Goal: Information Seeking & Learning: Compare options

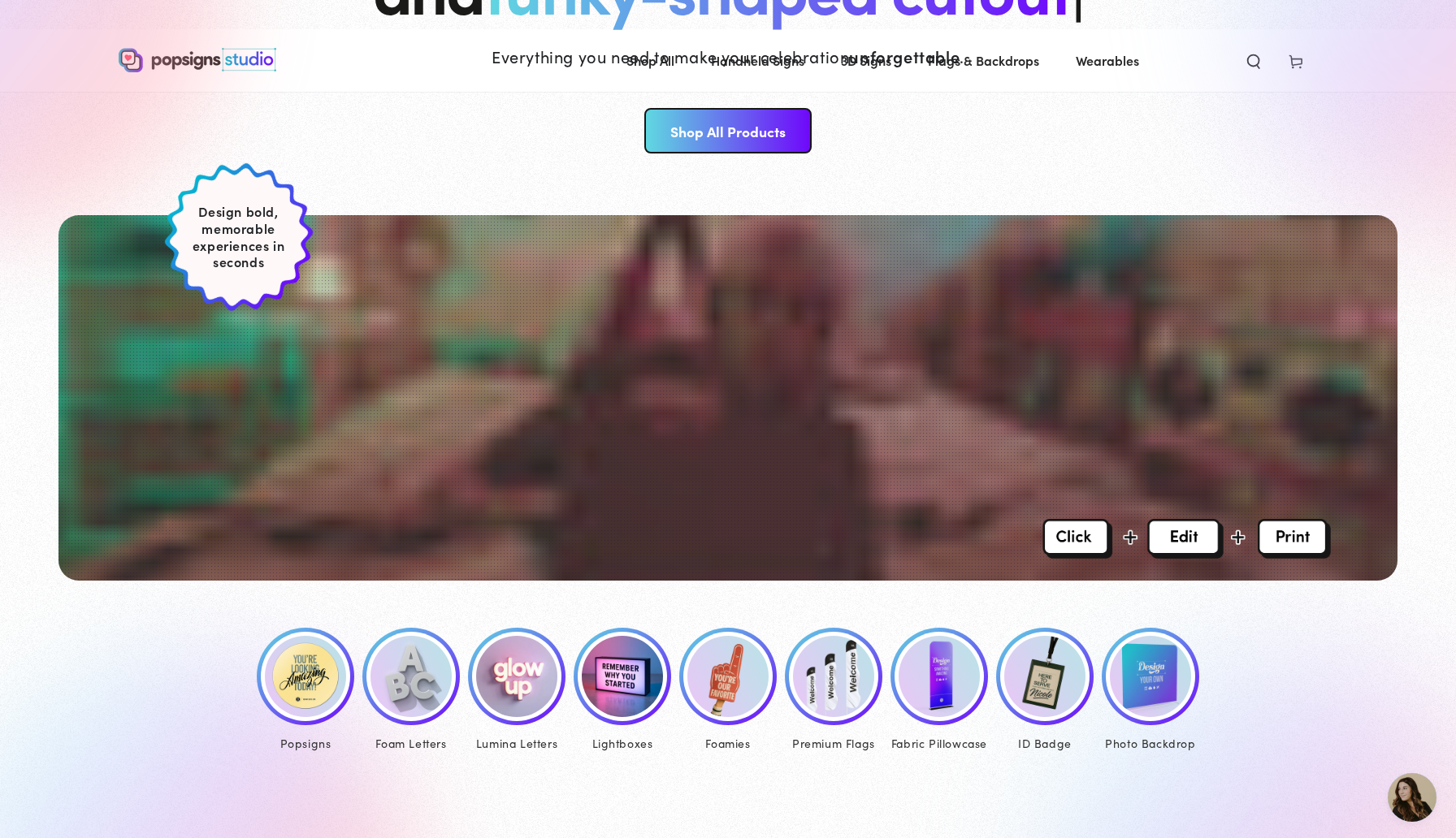
scroll to position [295, 0]
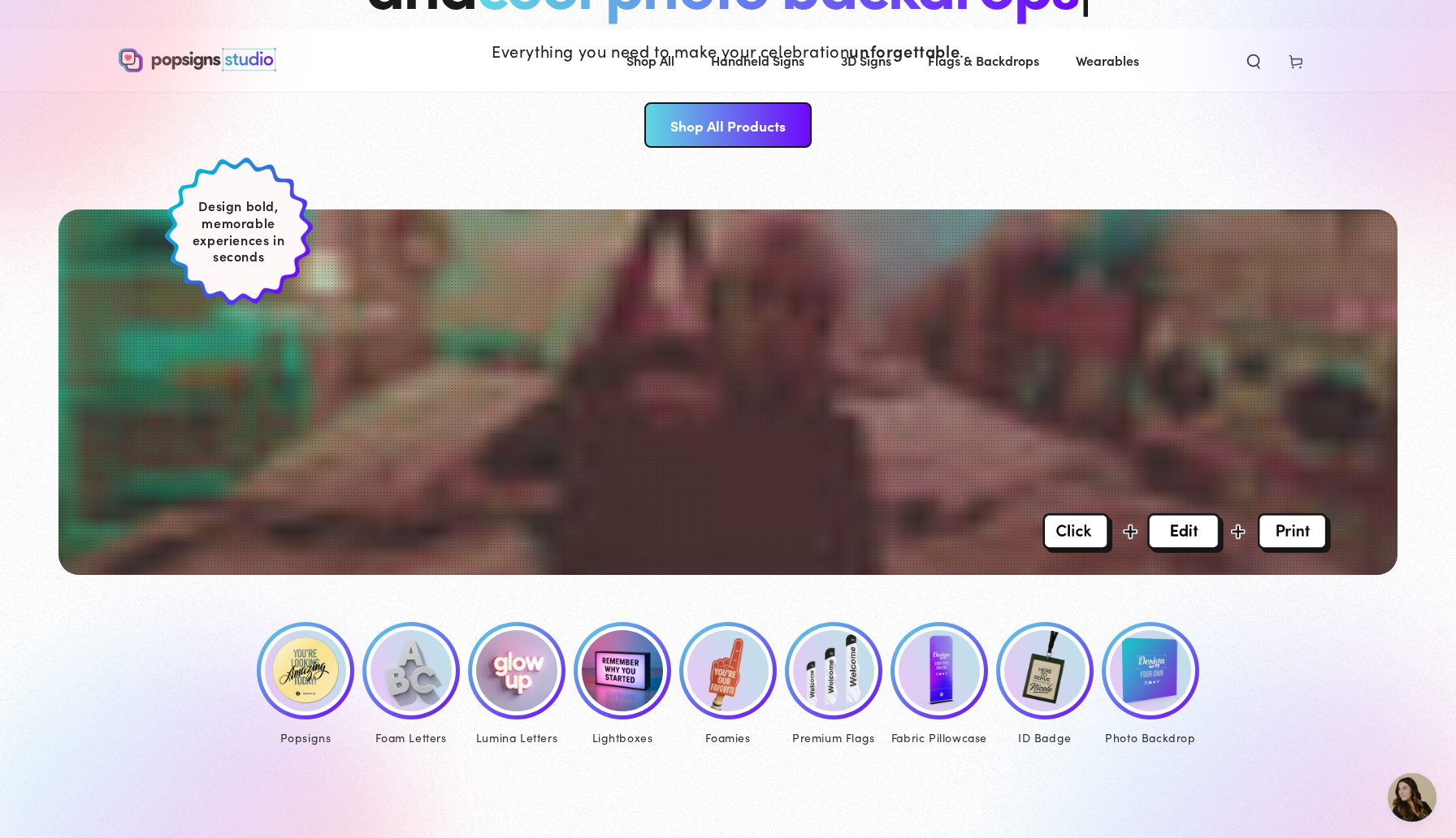
click at [1147, 667] on img at bounding box center [1150, 670] width 81 height 81
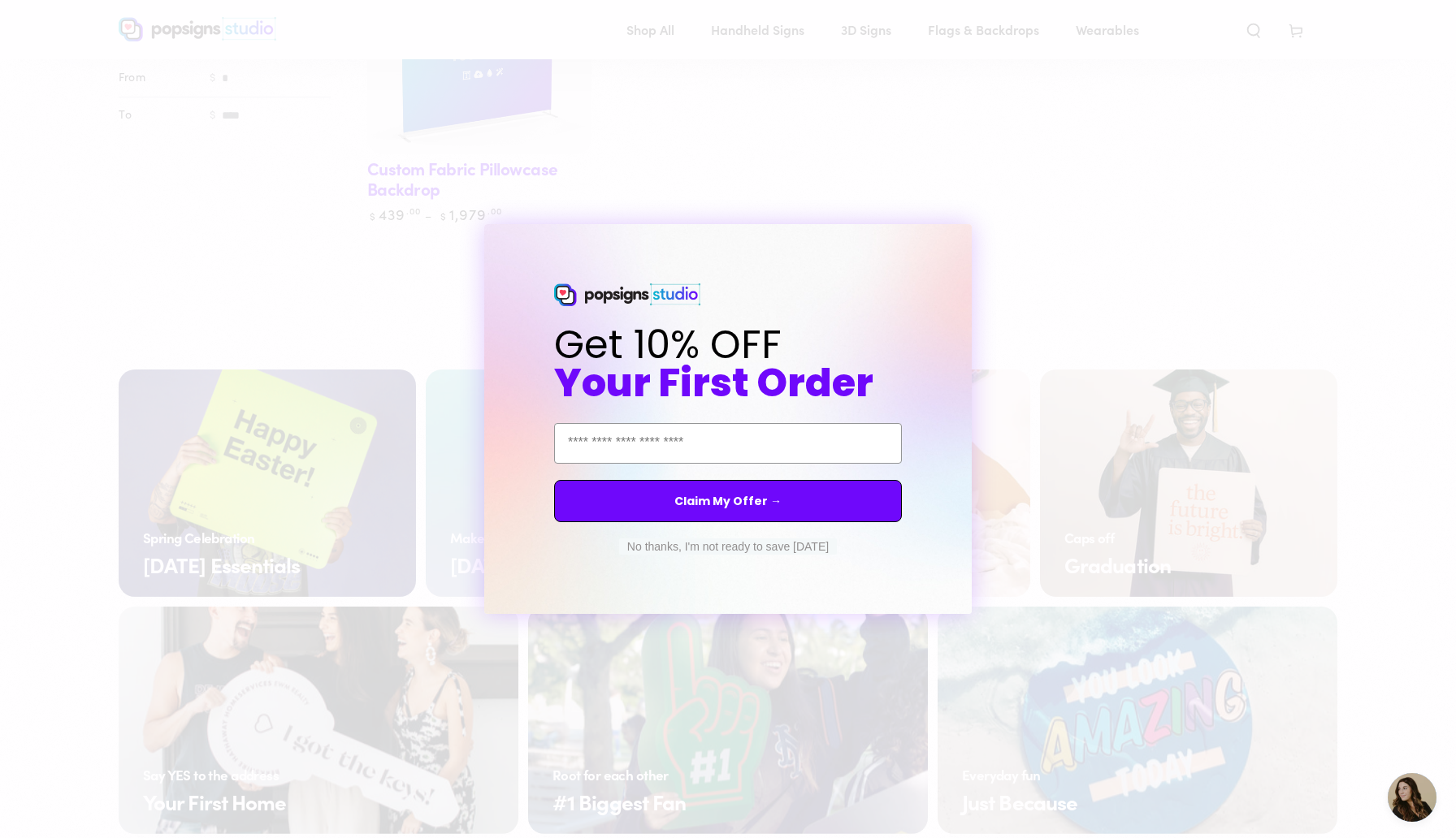
scroll to position [371, 0]
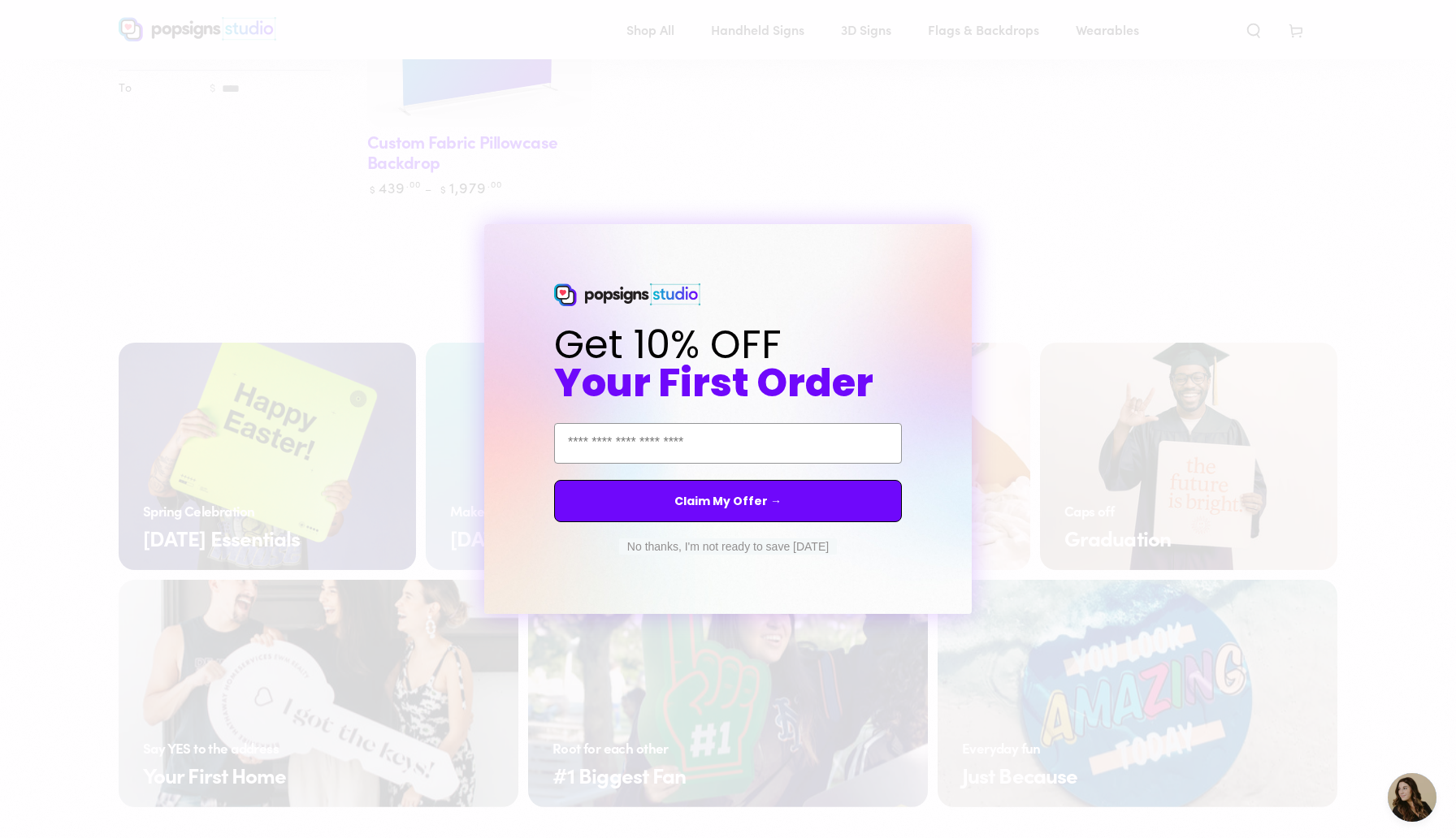
click at [675, 541] on button "No thanks, I'm not ready to save today" at bounding box center [728, 546] width 218 height 16
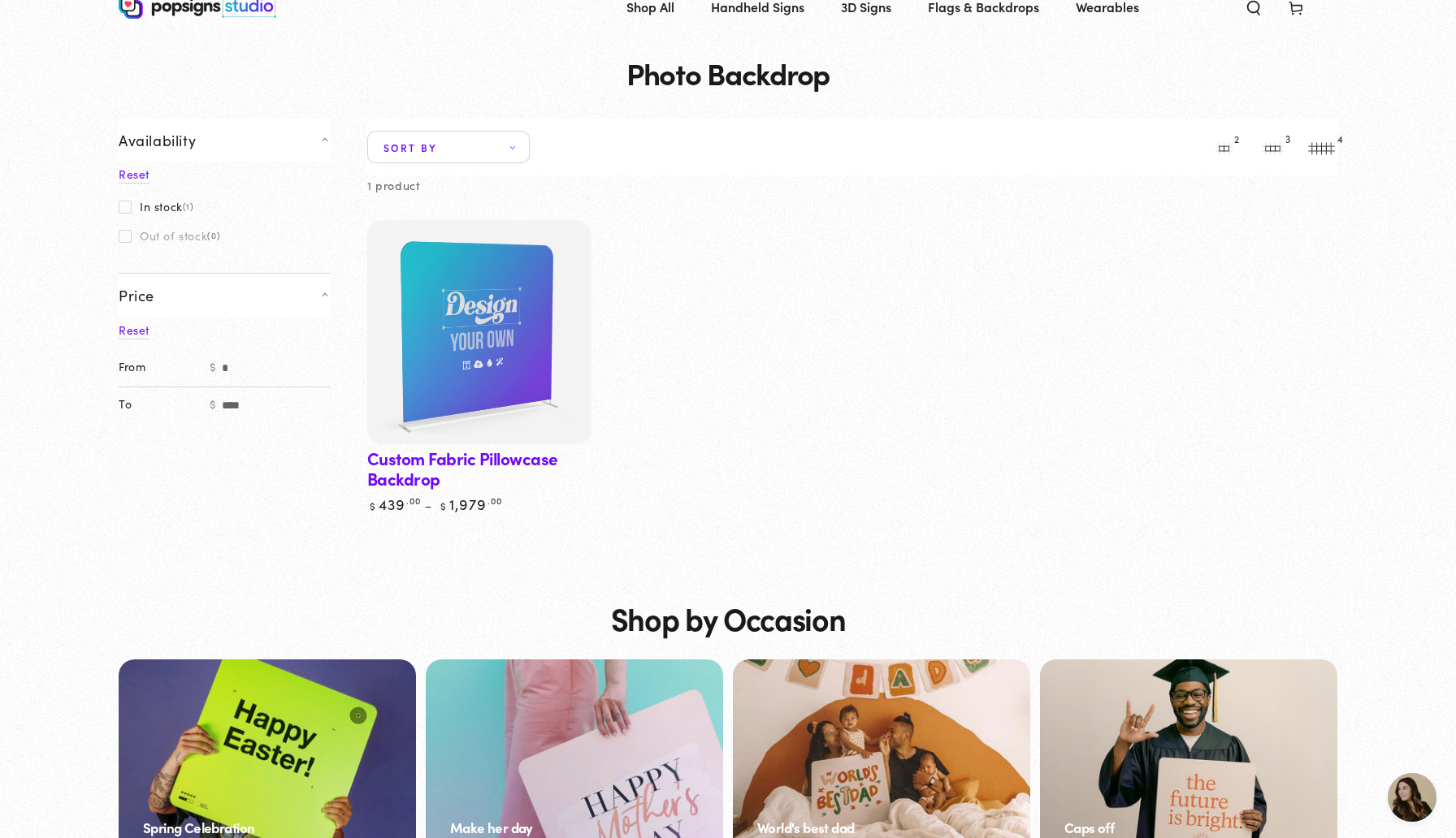
scroll to position [53, 0]
click at [452, 351] on img at bounding box center [479, 333] width 230 height 230
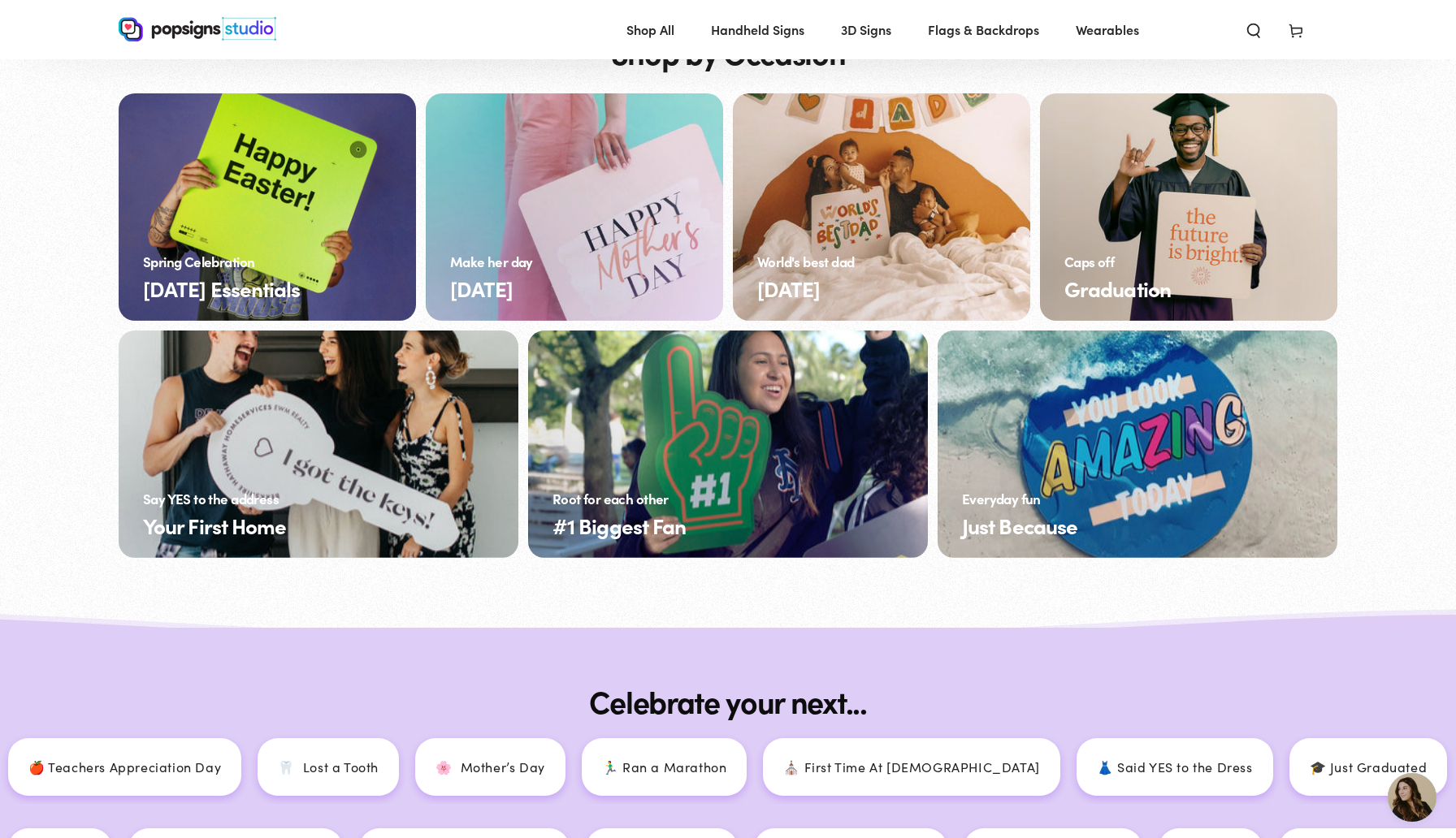
scroll to position [618, 0]
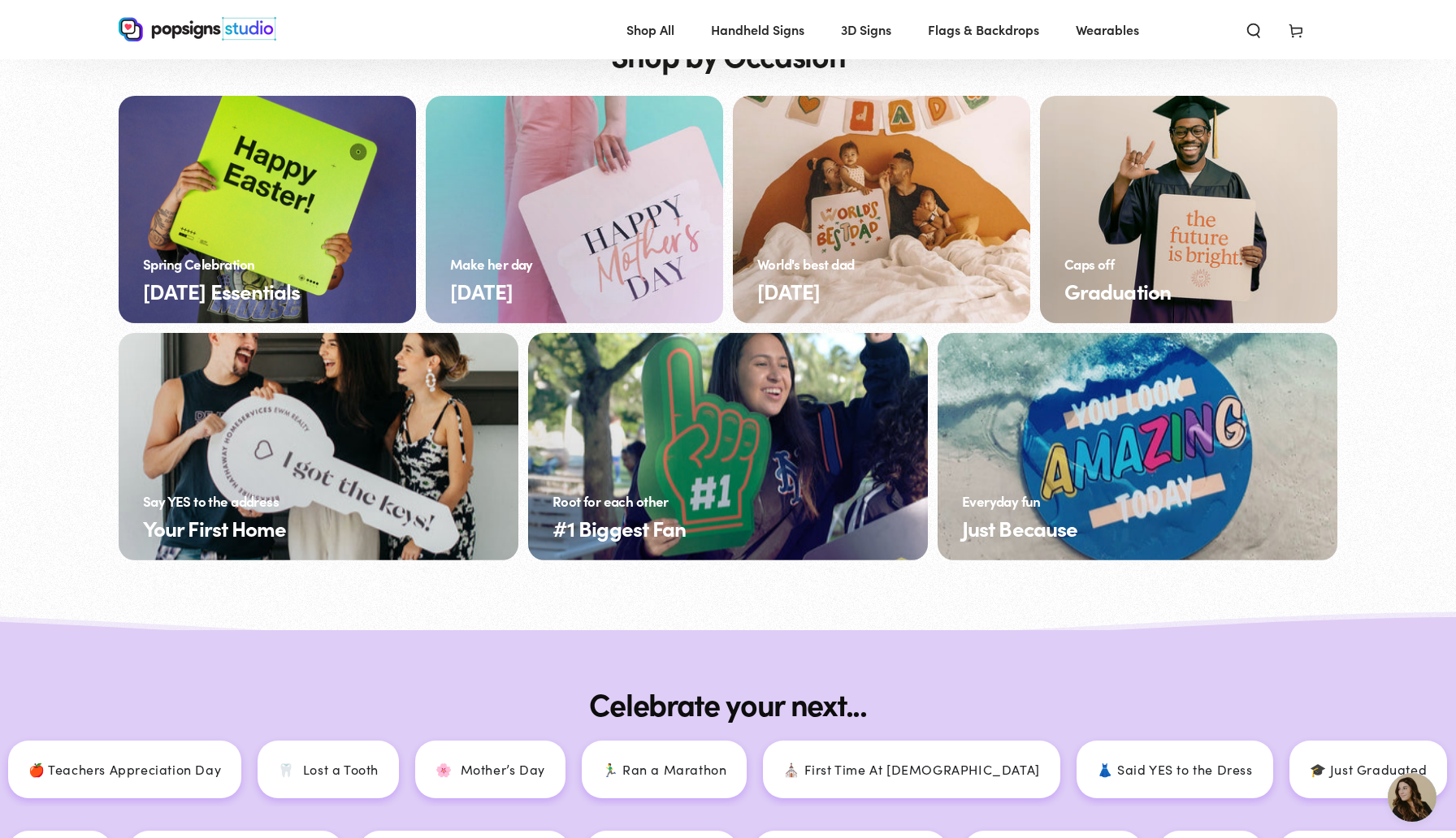
click at [1221, 448] on link "Just Because" at bounding box center [1137, 447] width 400 height 228
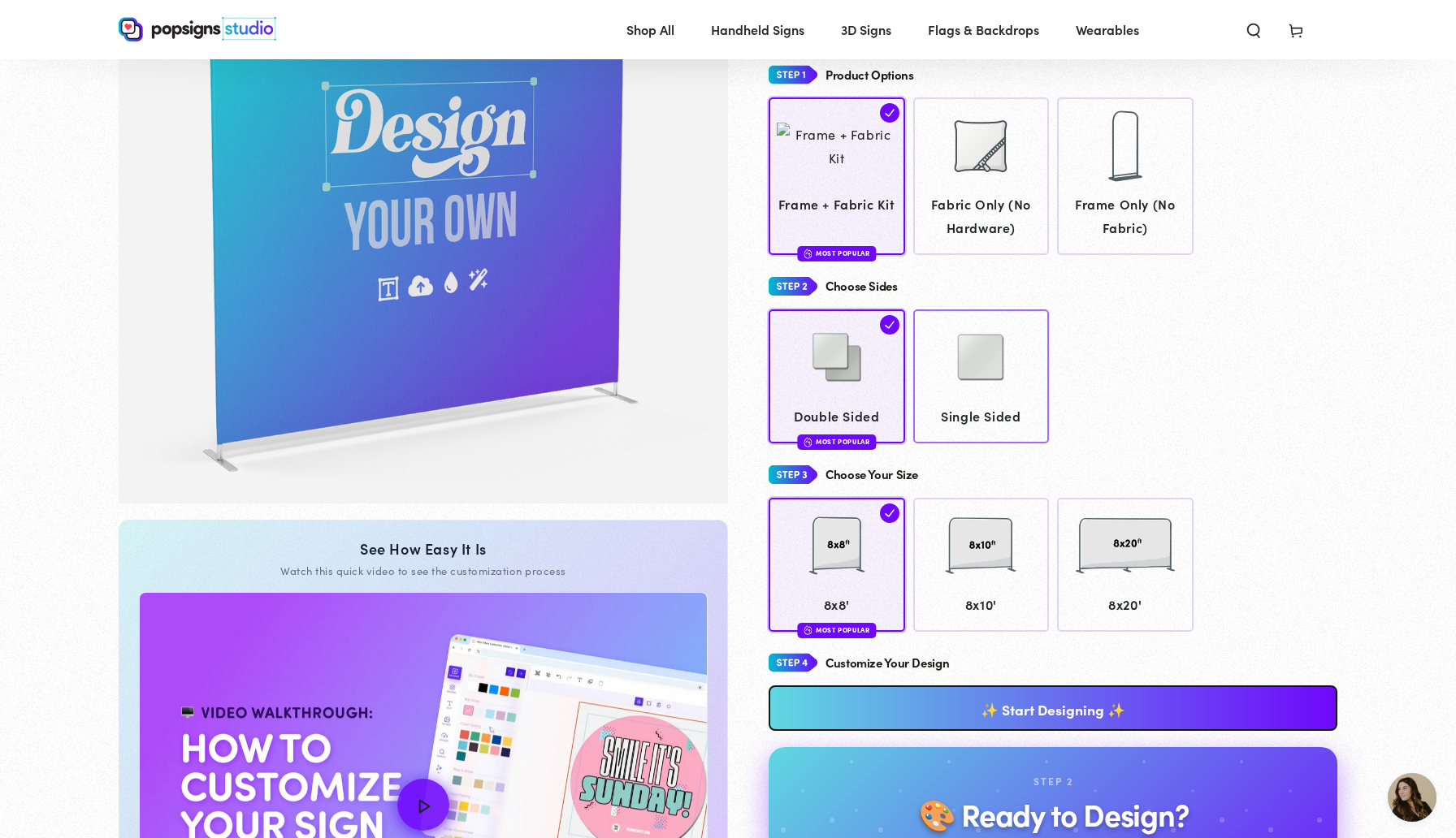
scroll to position [228, 0]
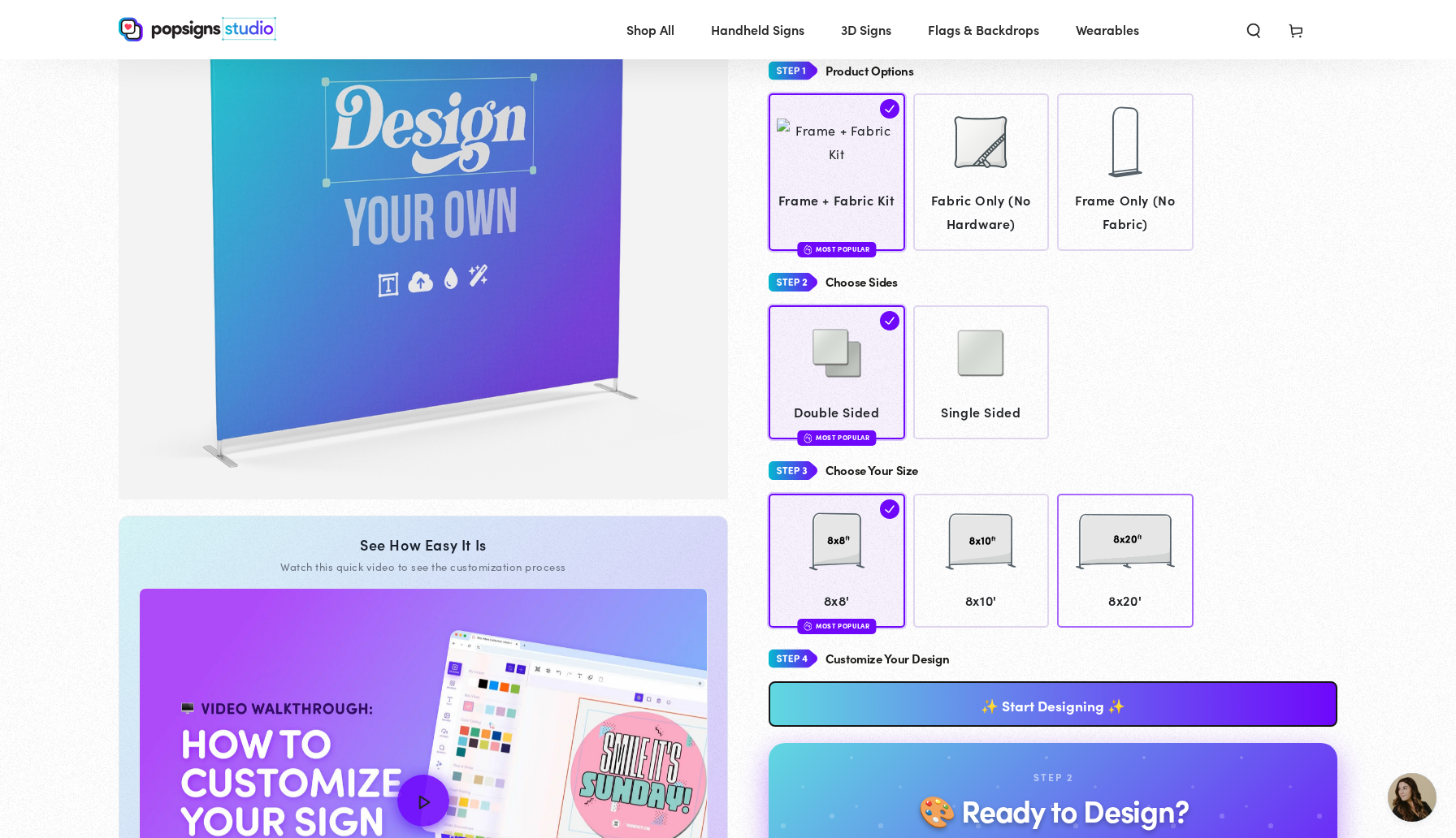
click at [1139, 579] on div at bounding box center [1125, 542] width 99 height 81
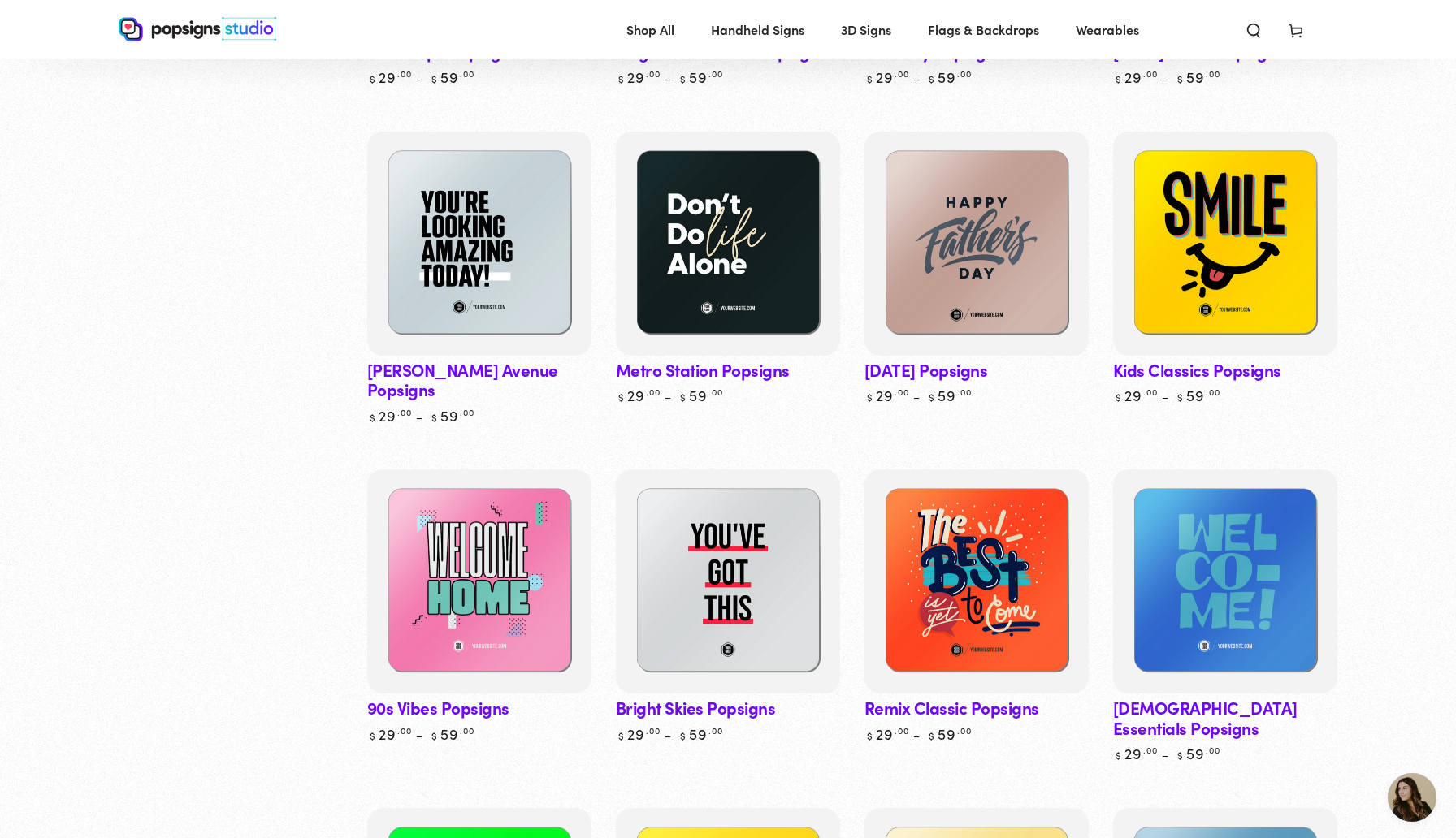
scroll to position [795, 0]
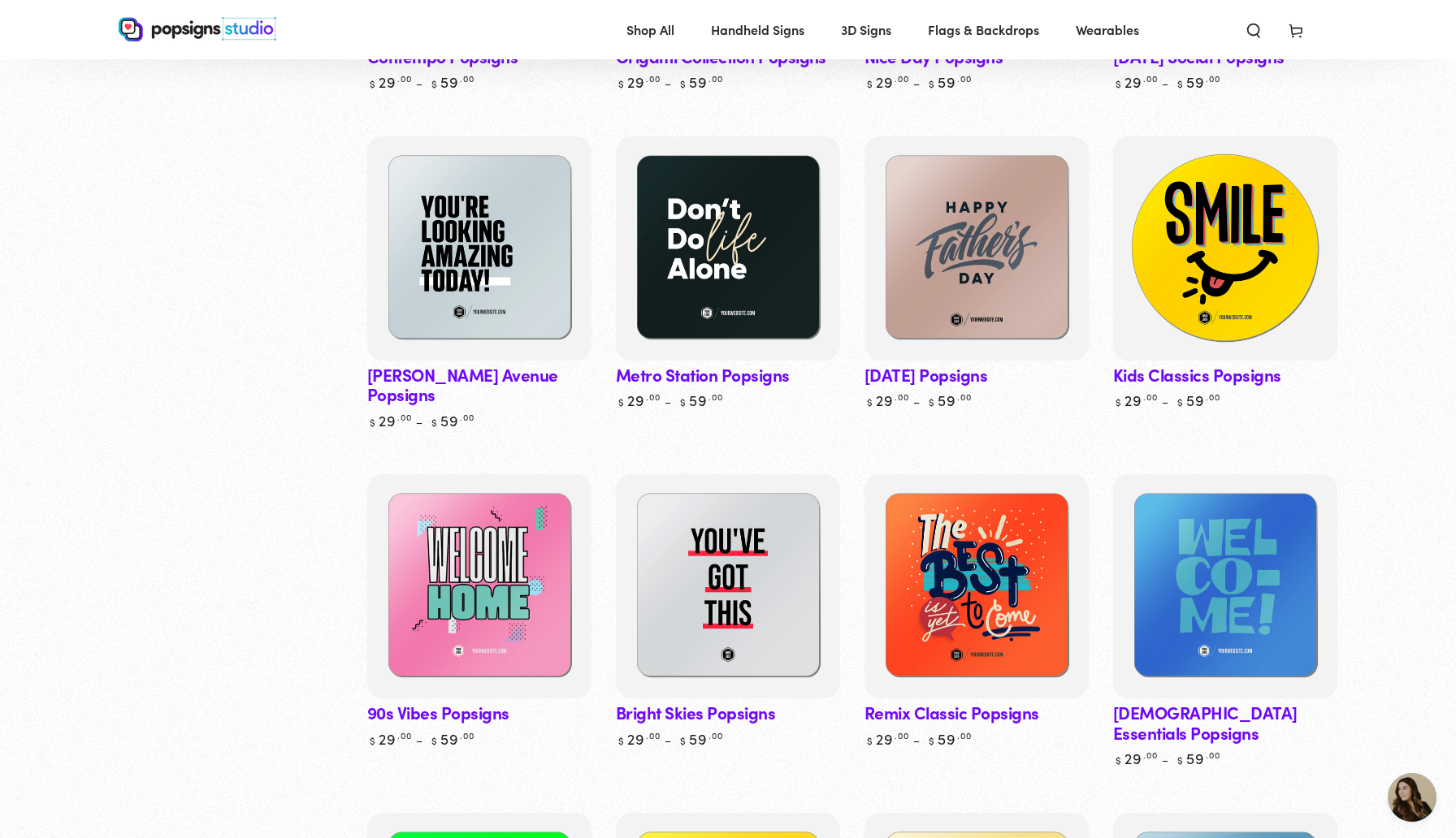
click at [1222, 252] on img at bounding box center [1226, 249] width 230 height 230
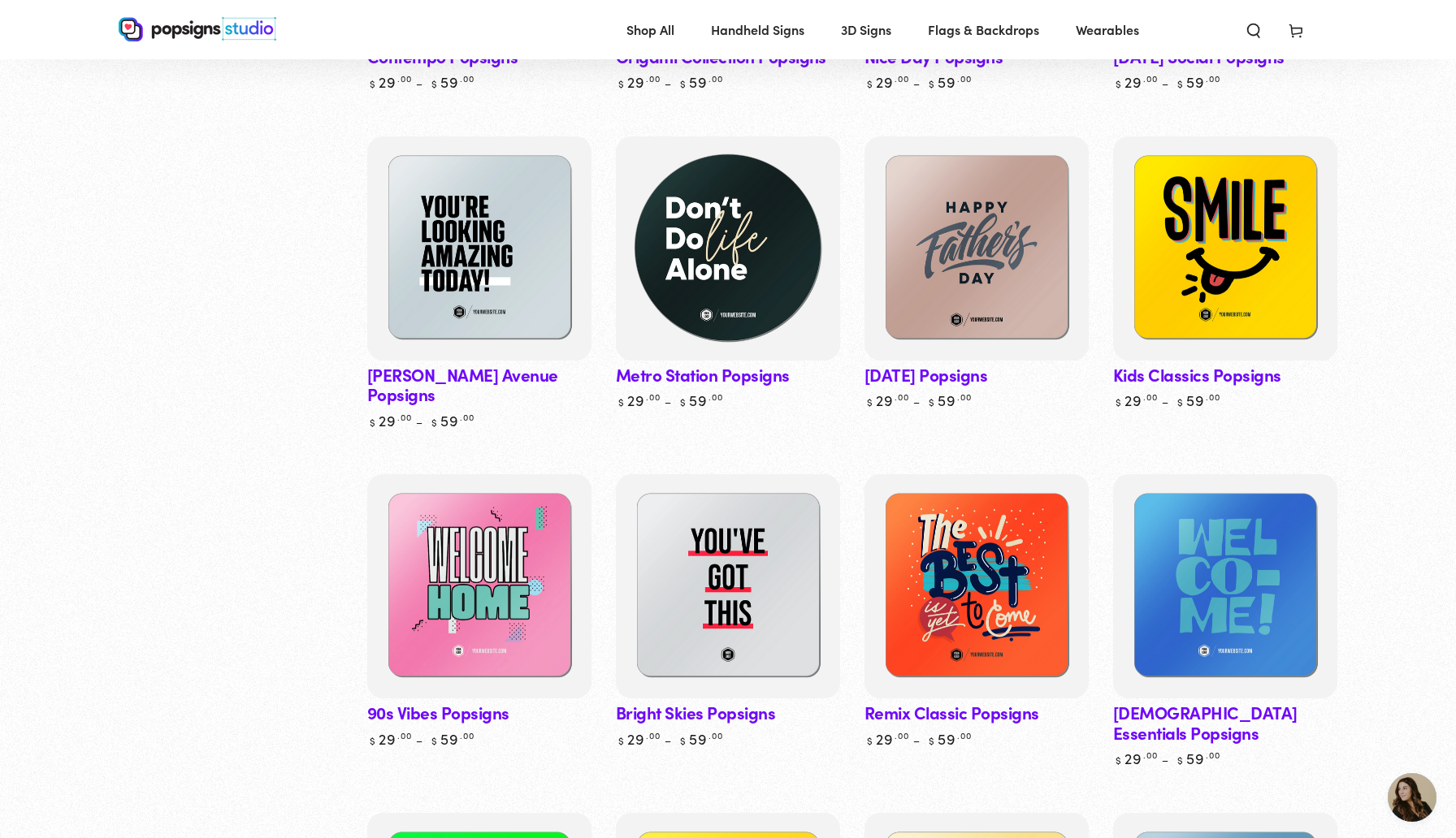
click at [691, 235] on img at bounding box center [728, 249] width 230 height 230
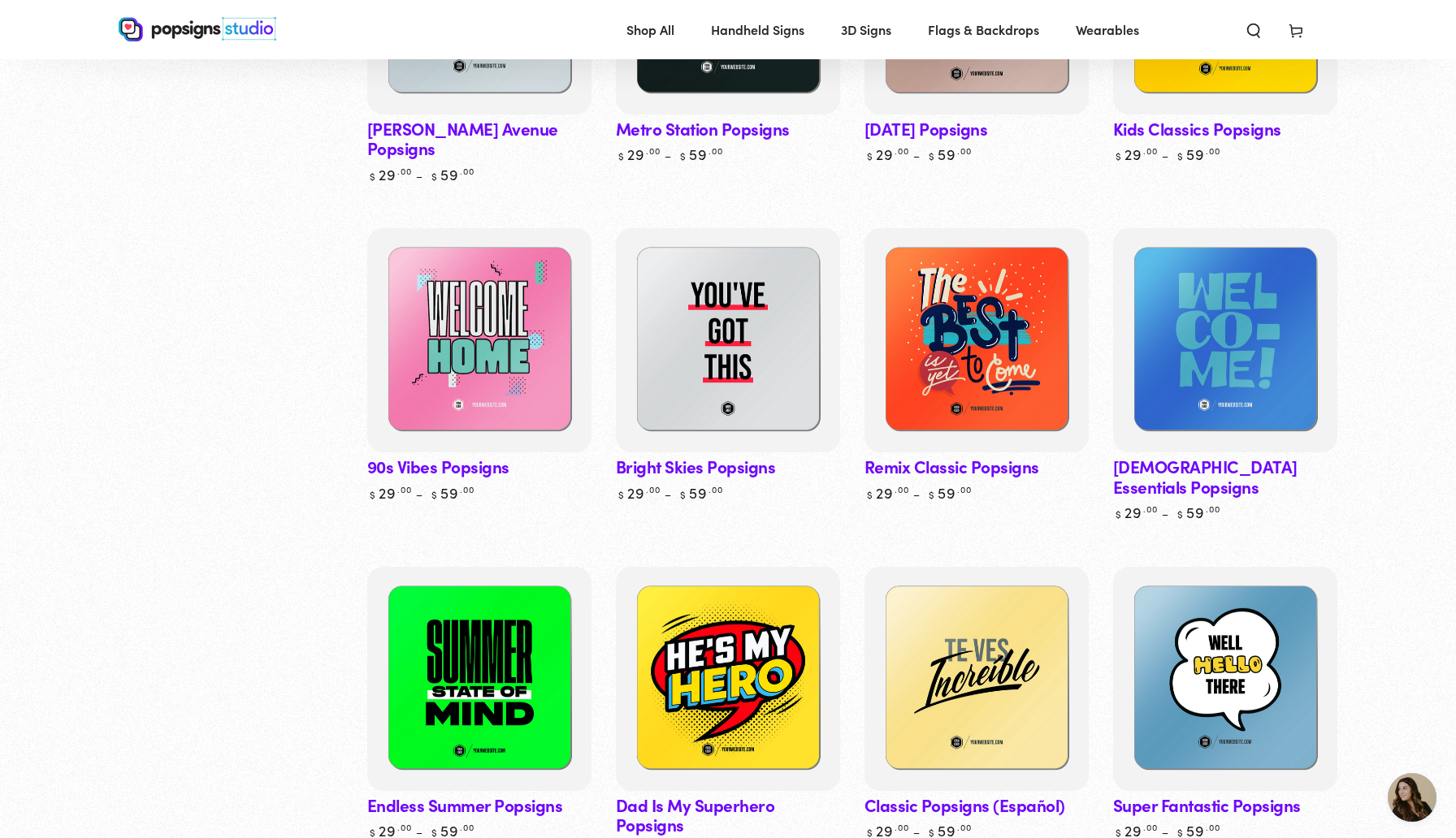
scroll to position [1072, 0]
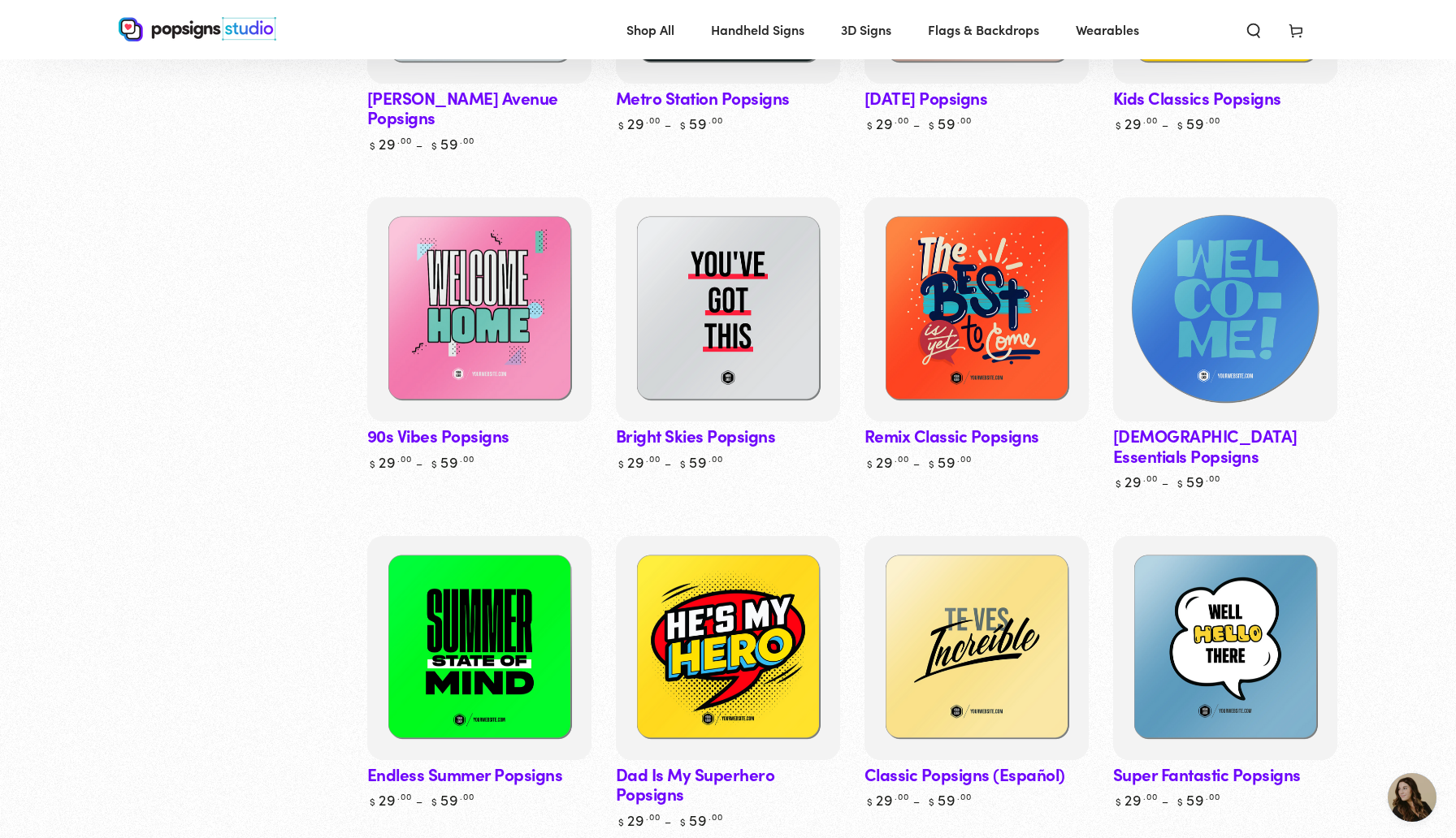
click at [1223, 356] on img at bounding box center [1226, 310] width 230 height 230
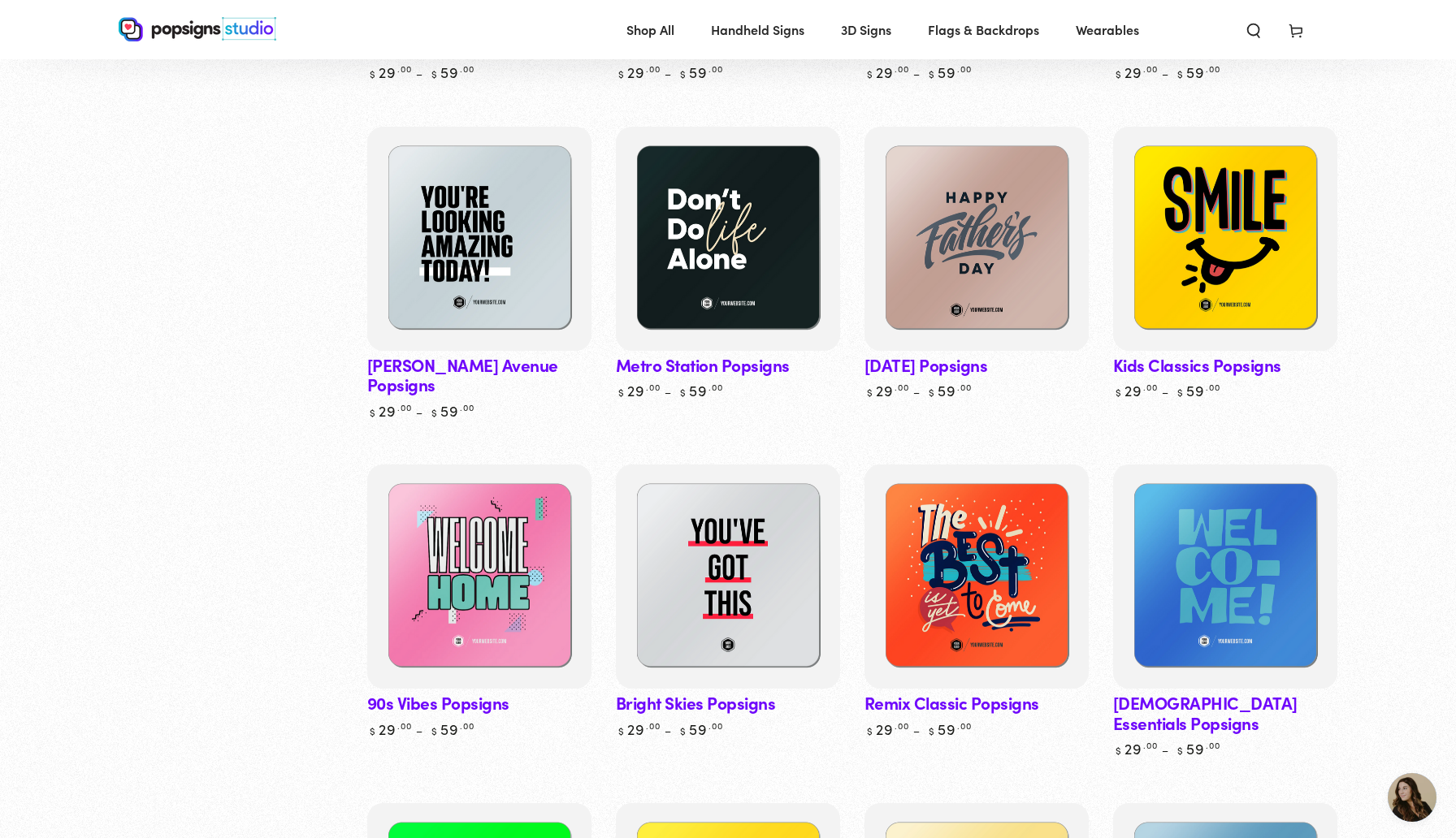
scroll to position [780, 0]
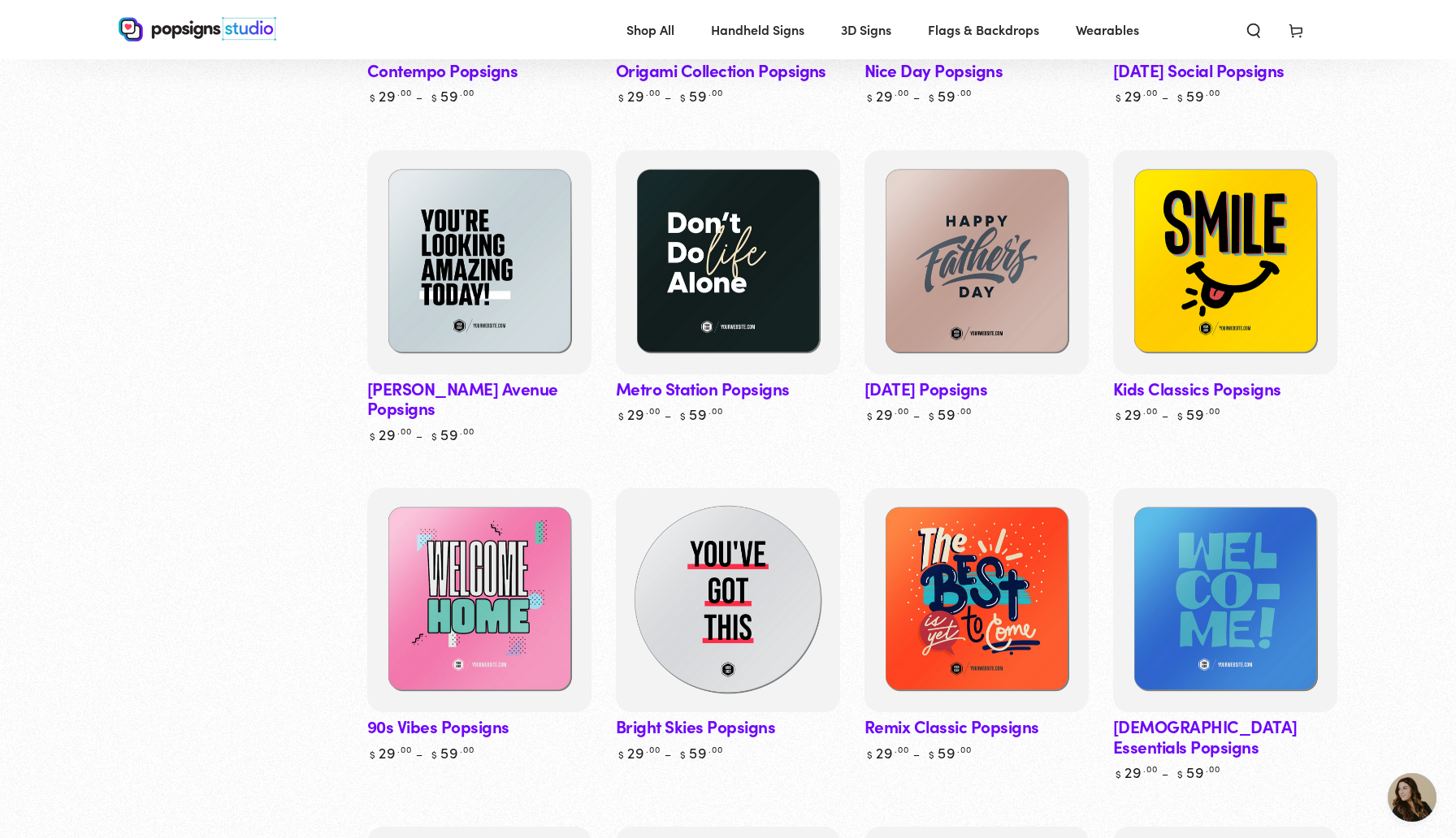
click at [710, 584] on img at bounding box center [728, 600] width 230 height 230
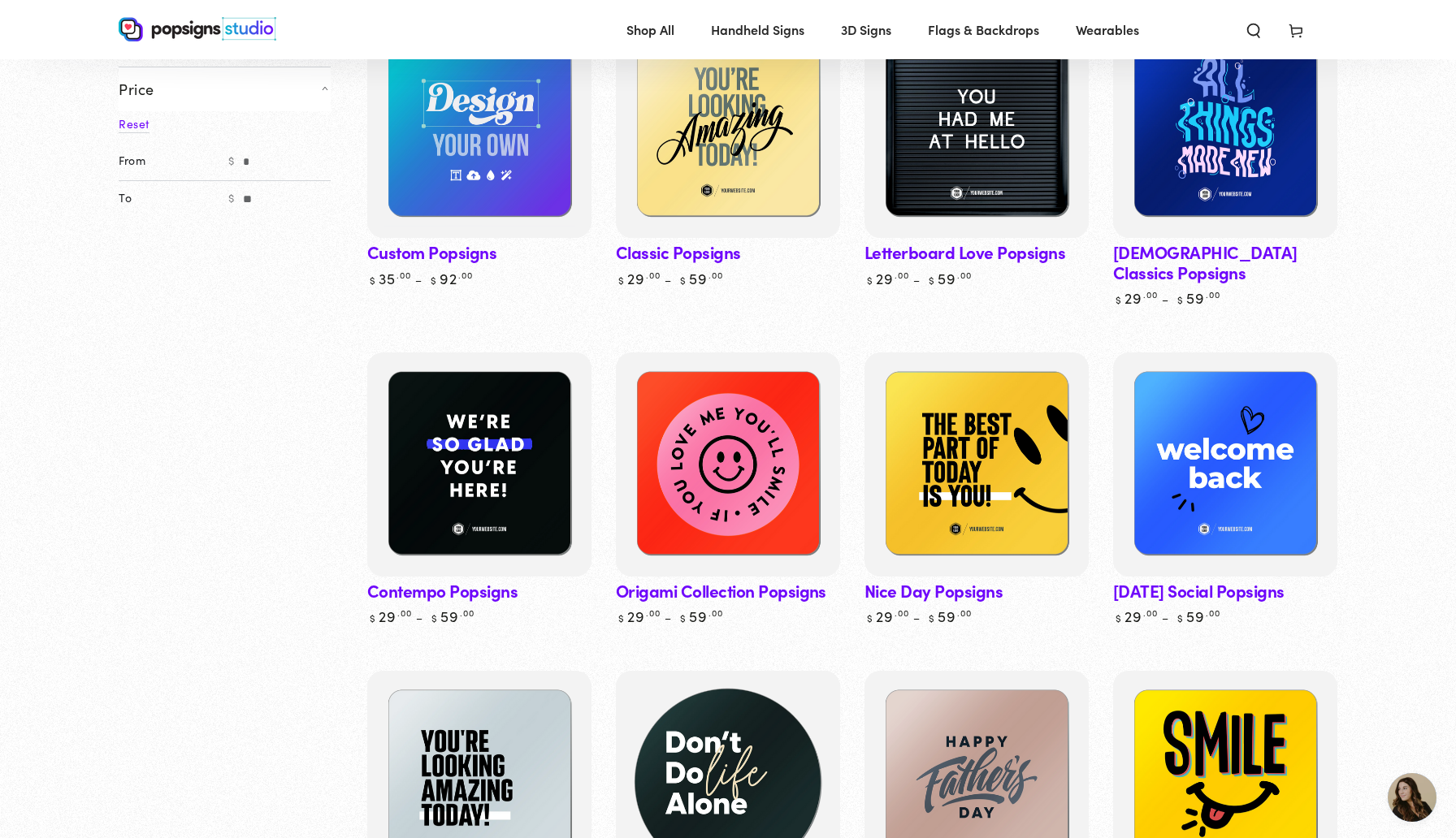
scroll to position [254, 0]
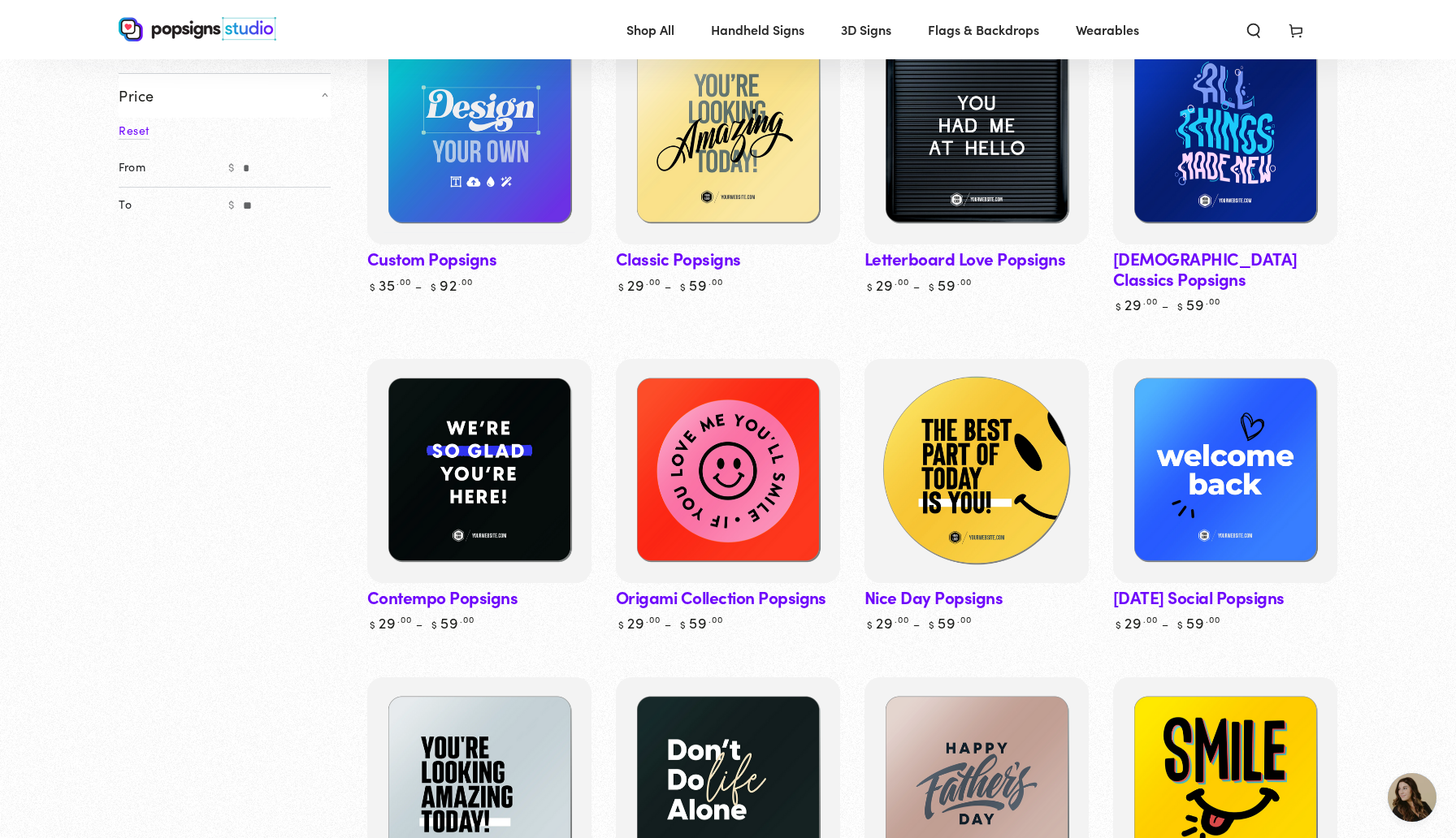
click at [994, 448] on img at bounding box center [977, 471] width 230 height 230
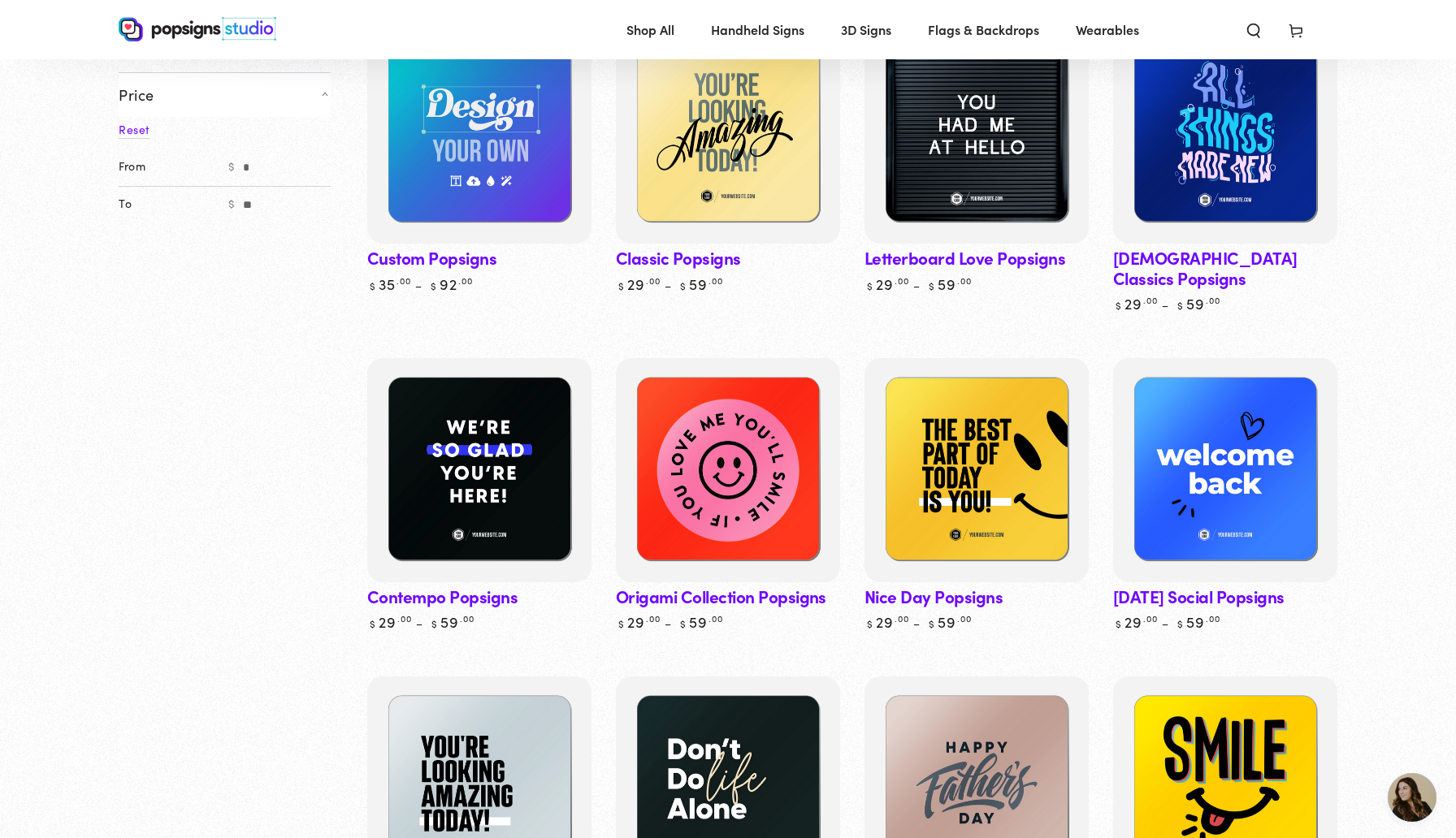
scroll to position [0, 0]
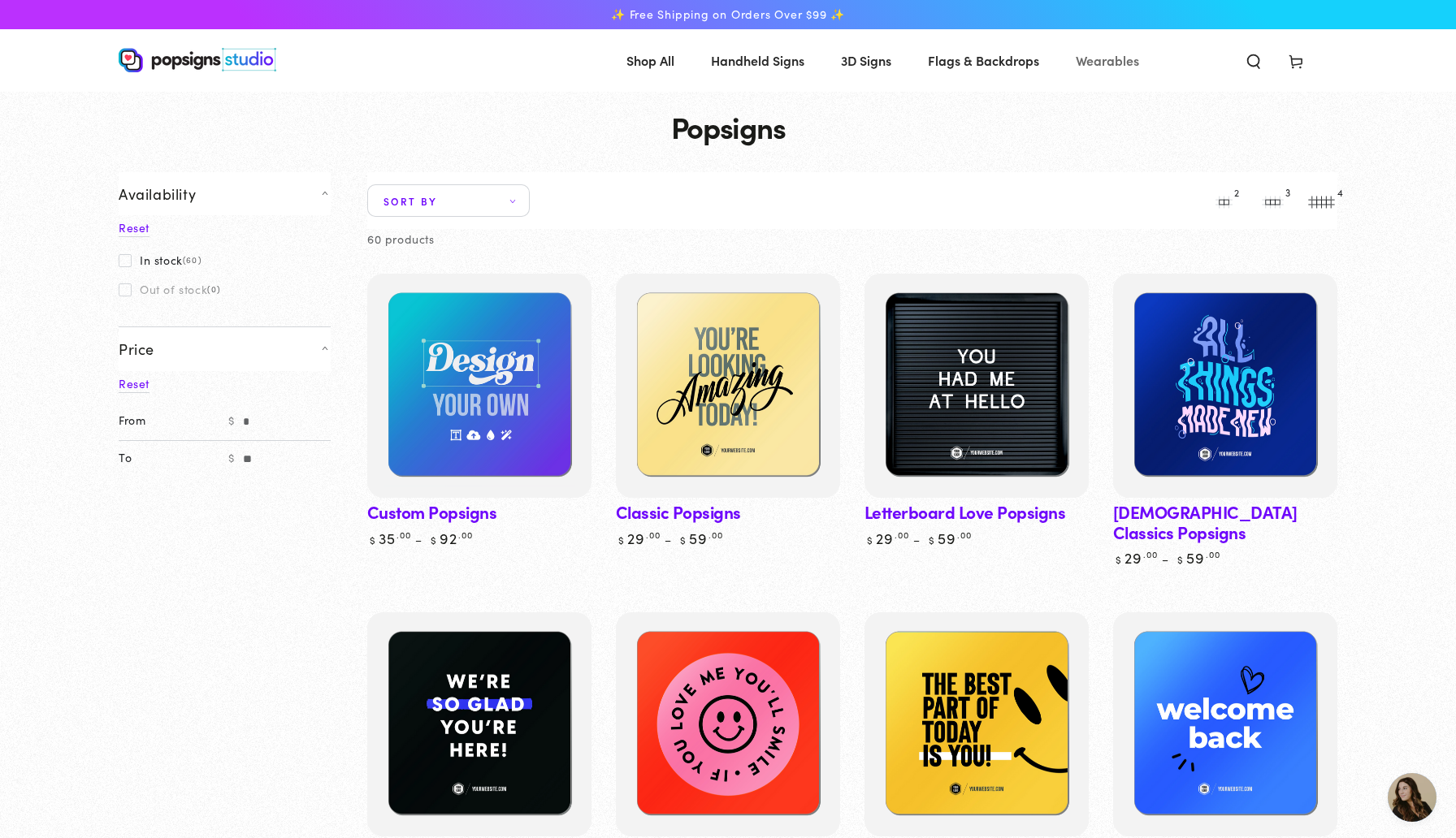
click at [1120, 59] on span "Wearables" at bounding box center [1108, 60] width 63 height 23
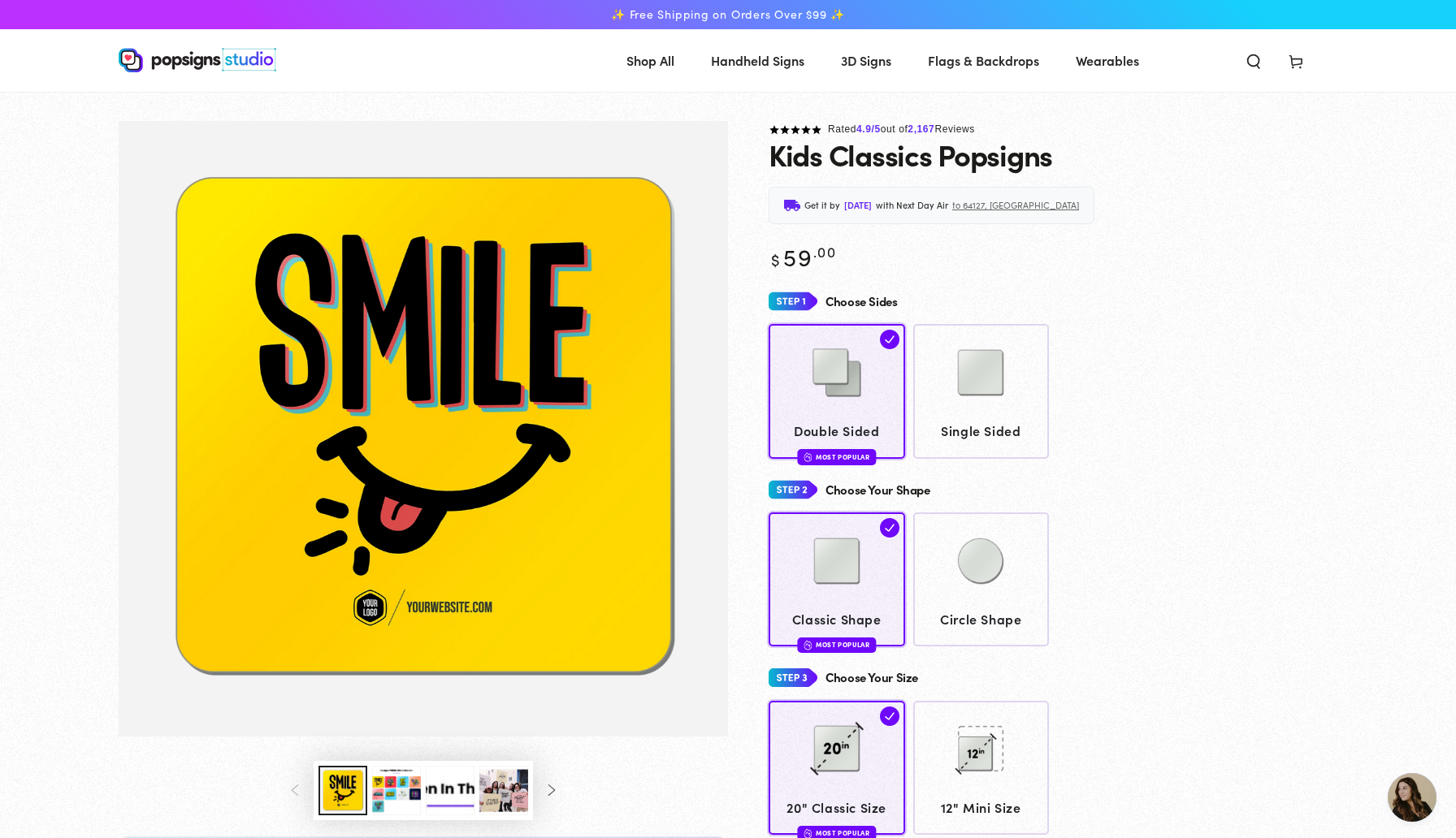
click at [400, 788] on button "Load image 3 in gallery view" at bounding box center [397, 790] width 48 height 49
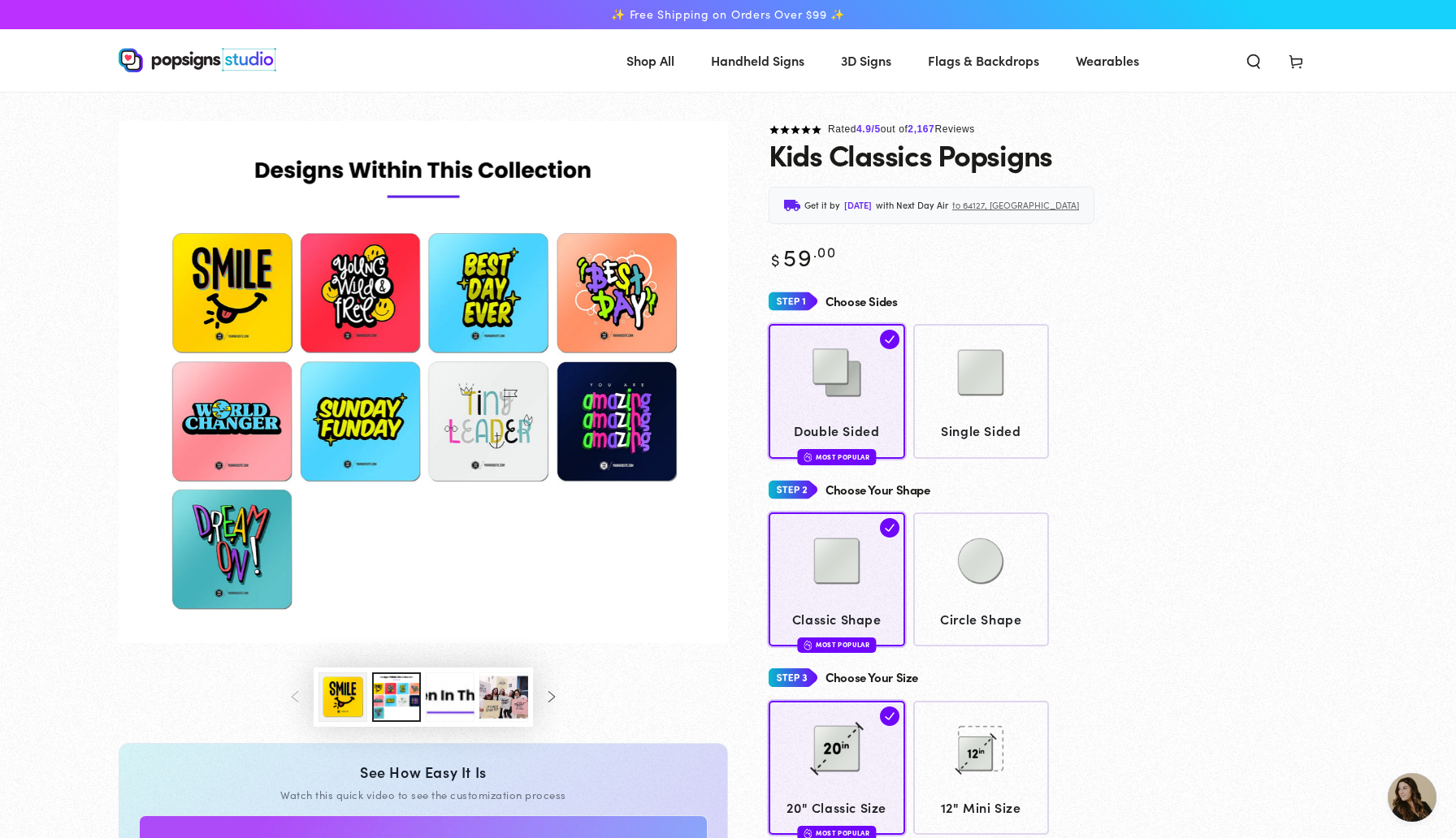
click at [558, 695] on button "Slide right" at bounding box center [550, 698] width 36 height 36
click at [382, 688] on button "Load image 6 in gallery view" at bounding box center [397, 697] width 48 height 49
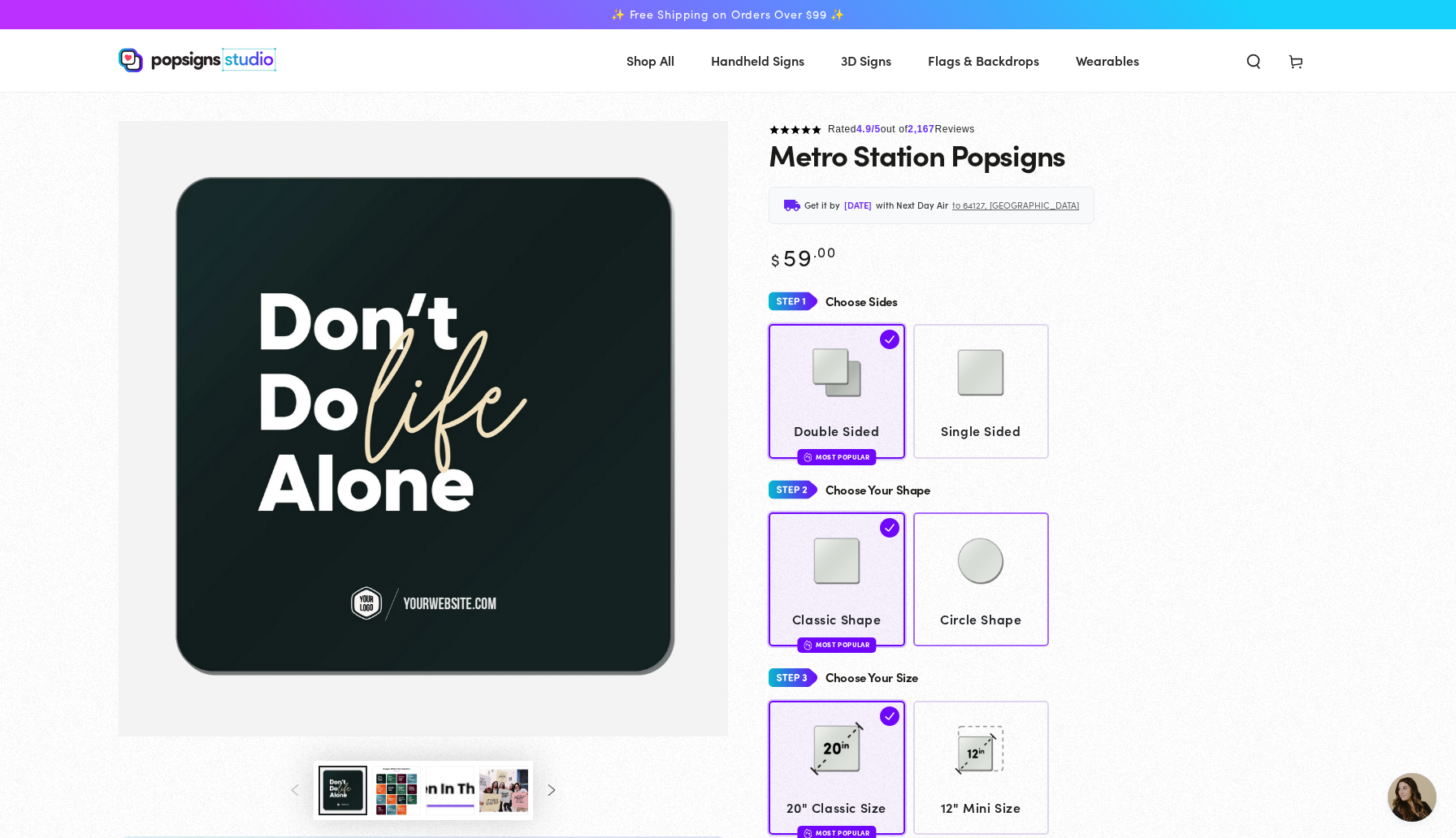
click at [986, 597] on img at bounding box center [980, 561] width 81 height 81
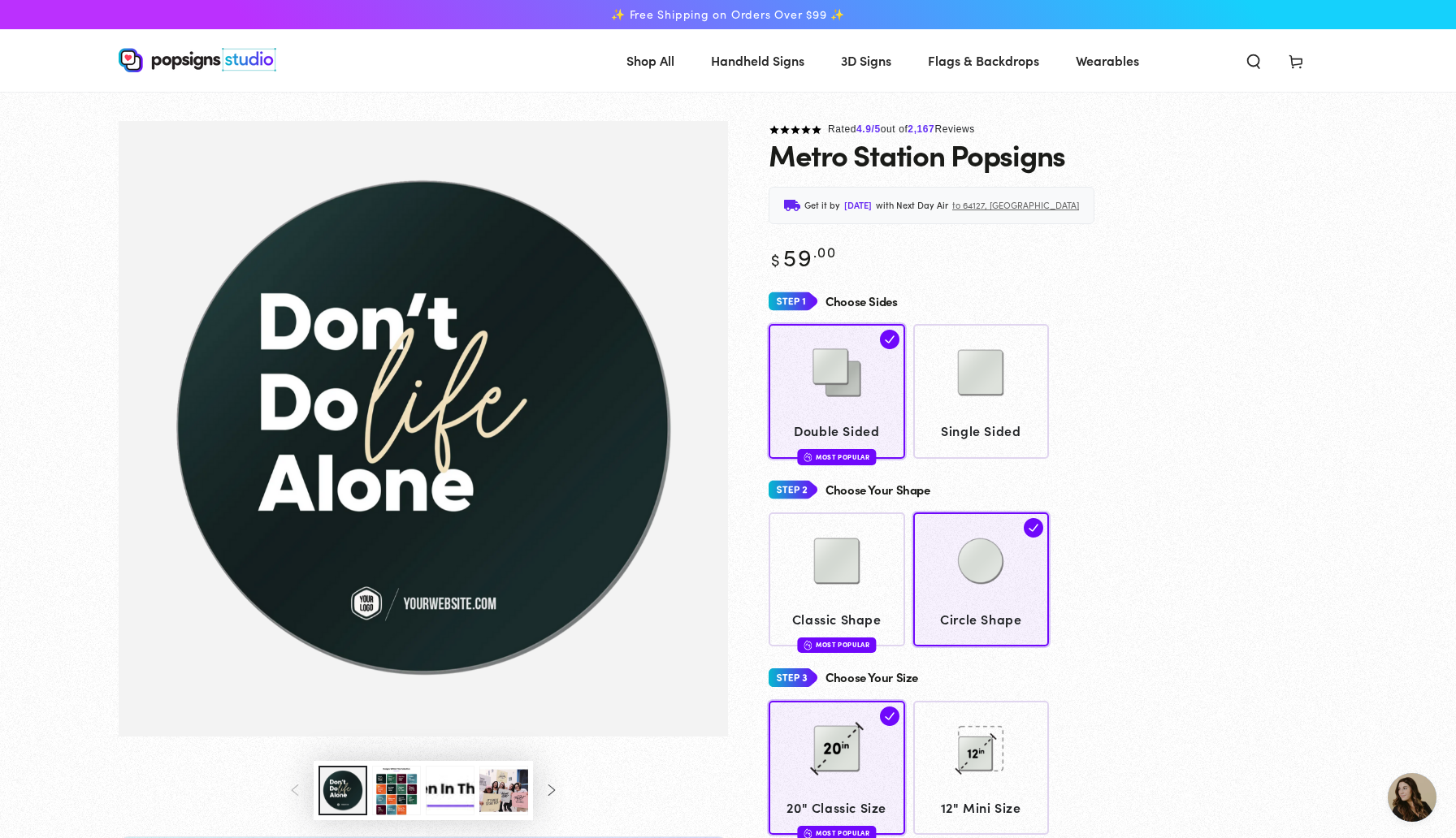
click at [392, 782] on button "Load image 3 in gallery view" at bounding box center [397, 790] width 48 height 49
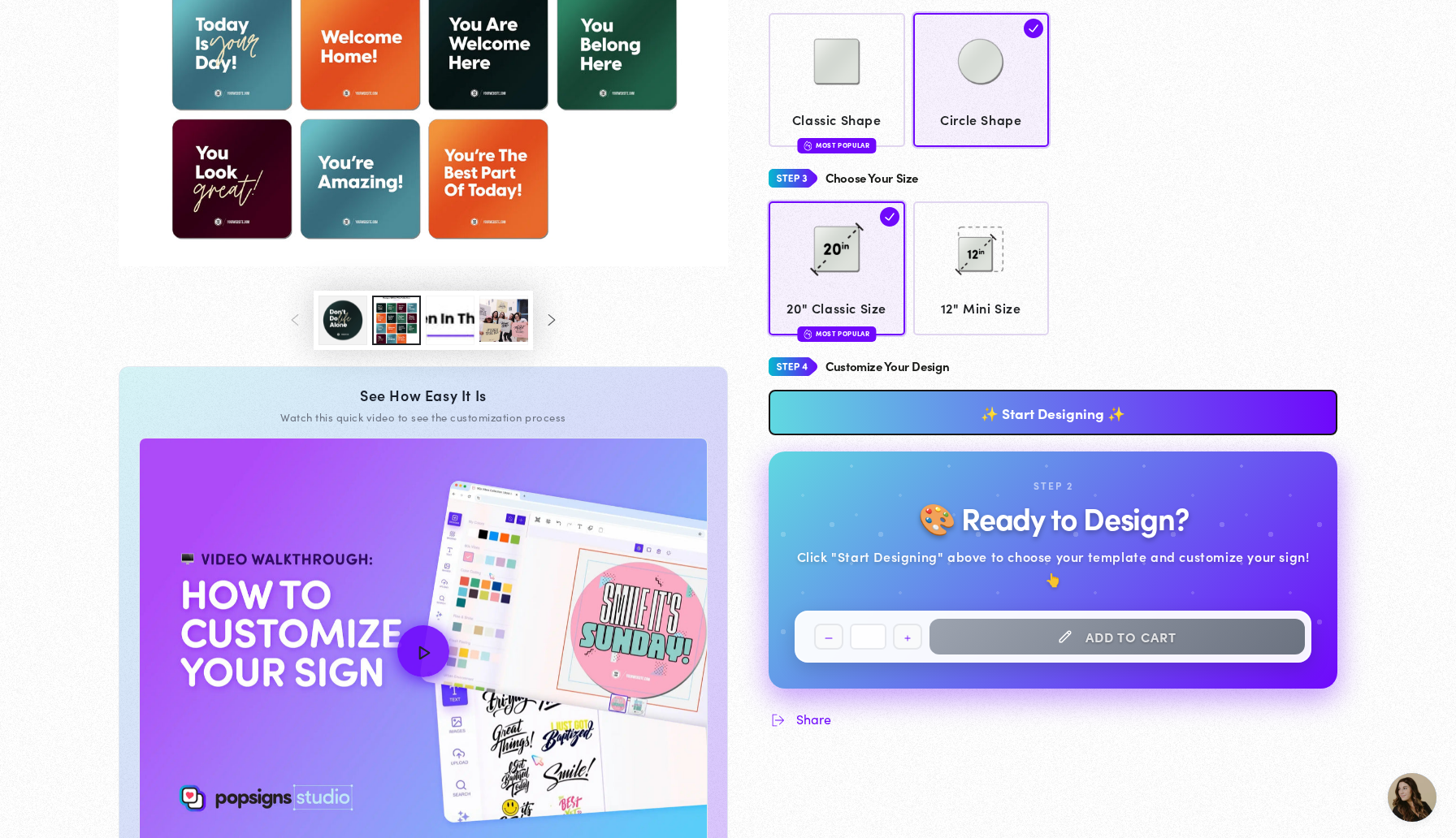
scroll to position [498, 0]
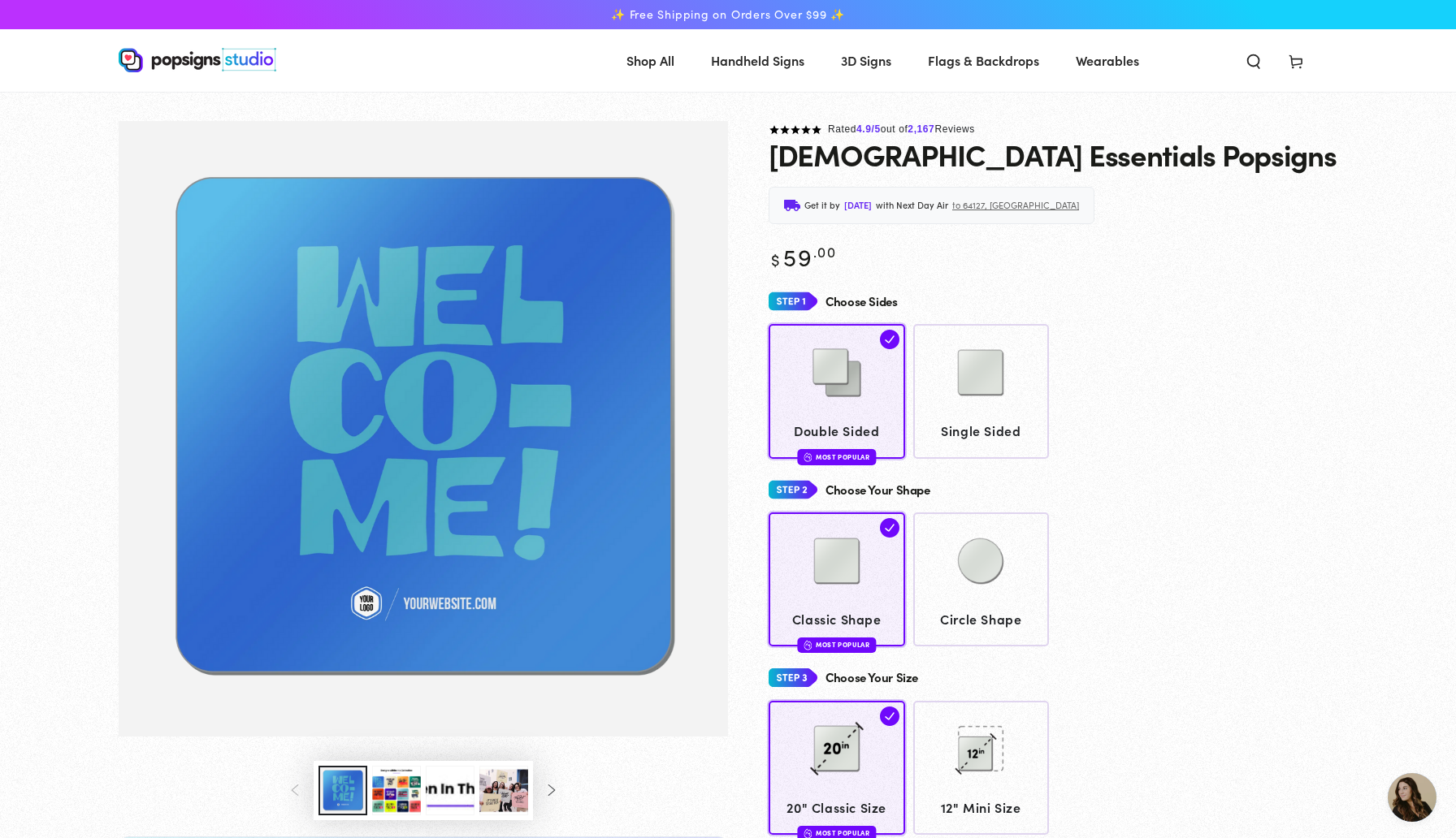
click at [397, 803] on button "Load image 3 in gallery view" at bounding box center [397, 790] width 48 height 49
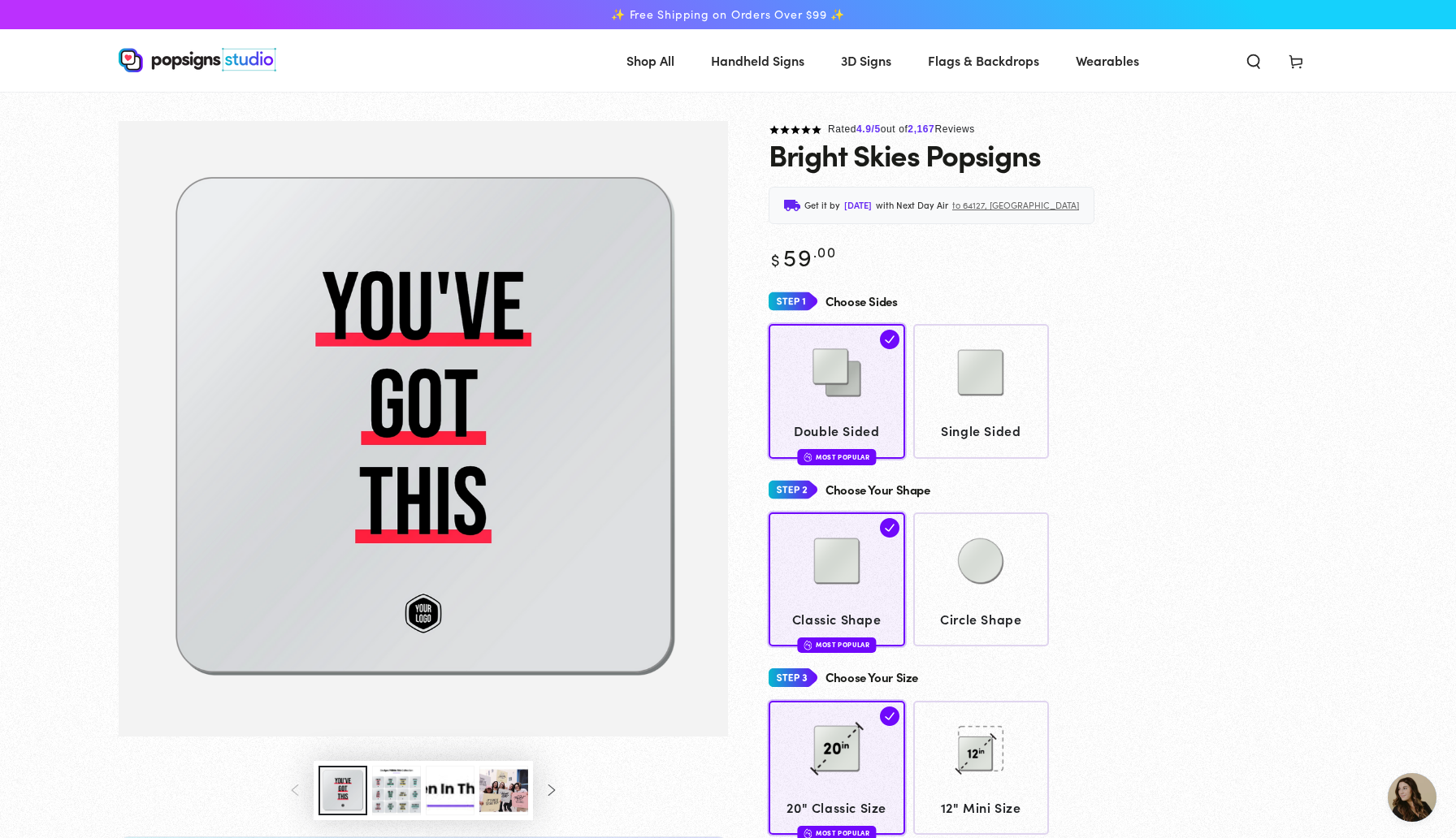
click at [392, 783] on button "Load image 3 in gallery view" at bounding box center [397, 790] width 48 height 49
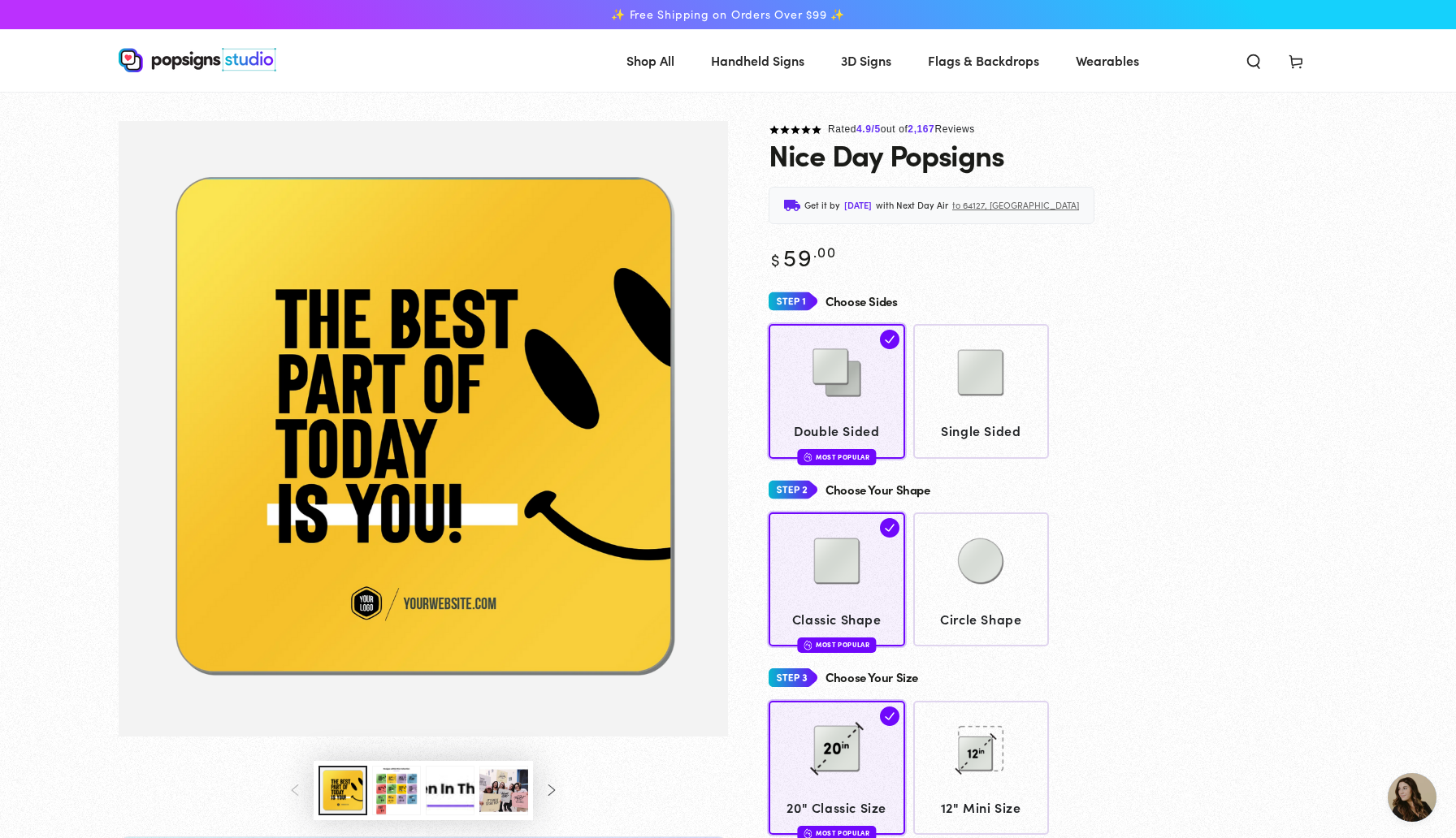
click at [382, 795] on button "Load image 3 in gallery view" at bounding box center [397, 790] width 48 height 49
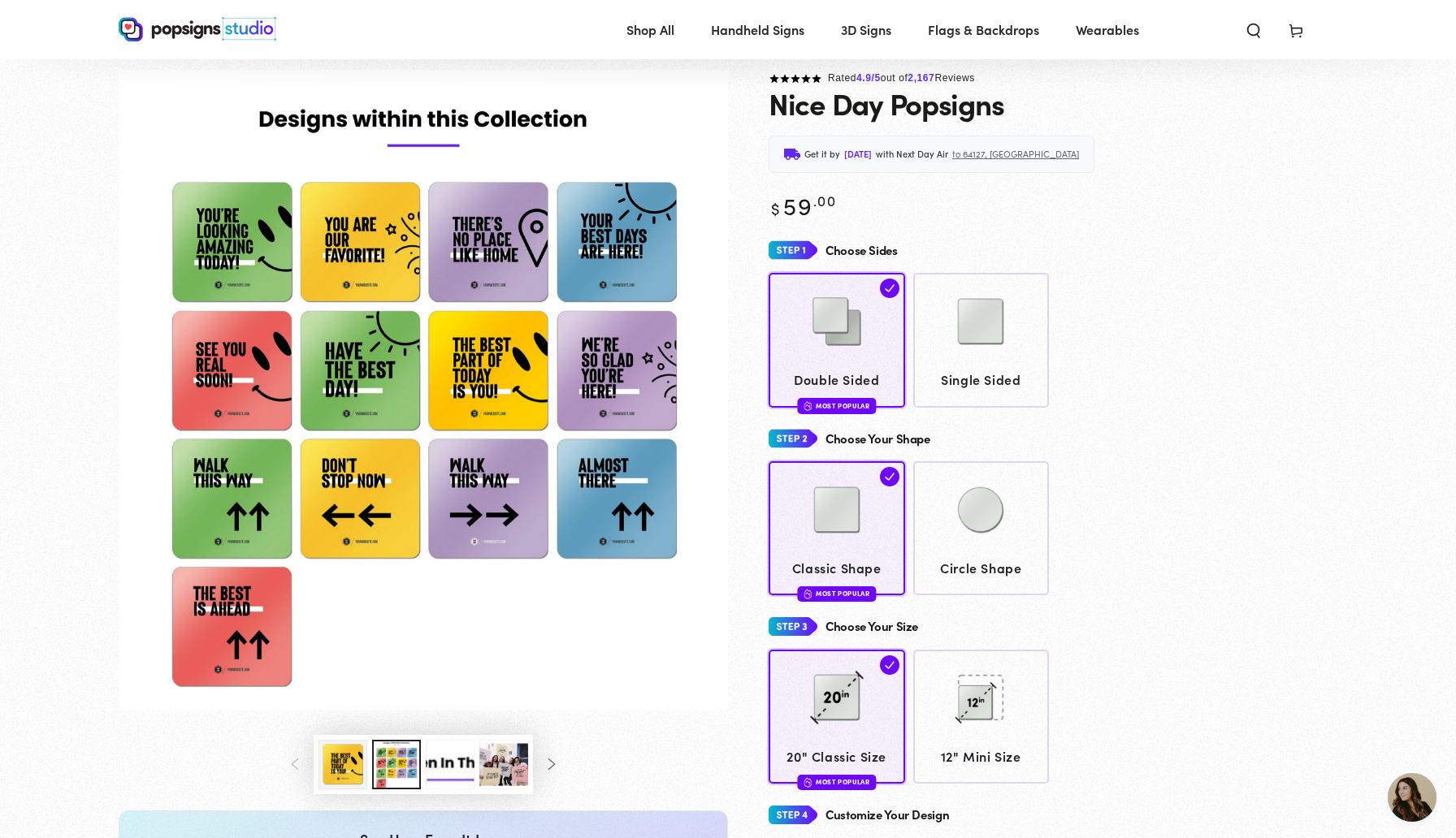
scroll to position [43, 0]
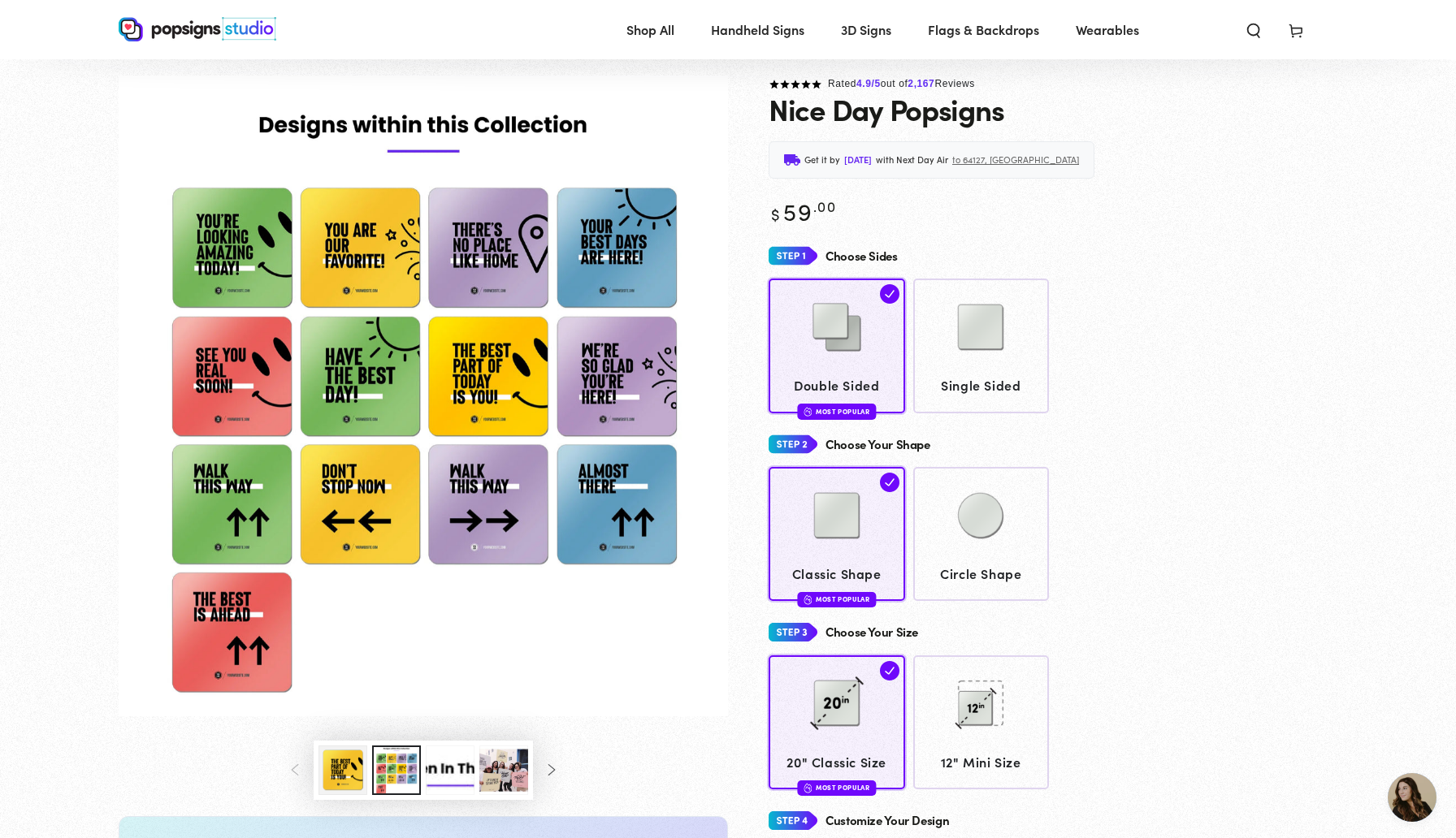
click at [342, 235] on img "Gallery Viewer" at bounding box center [423, 396] width 609 height 642
click at [364, 383] on img "Gallery Viewer" at bounding box center [423, 396] width 609 height 642
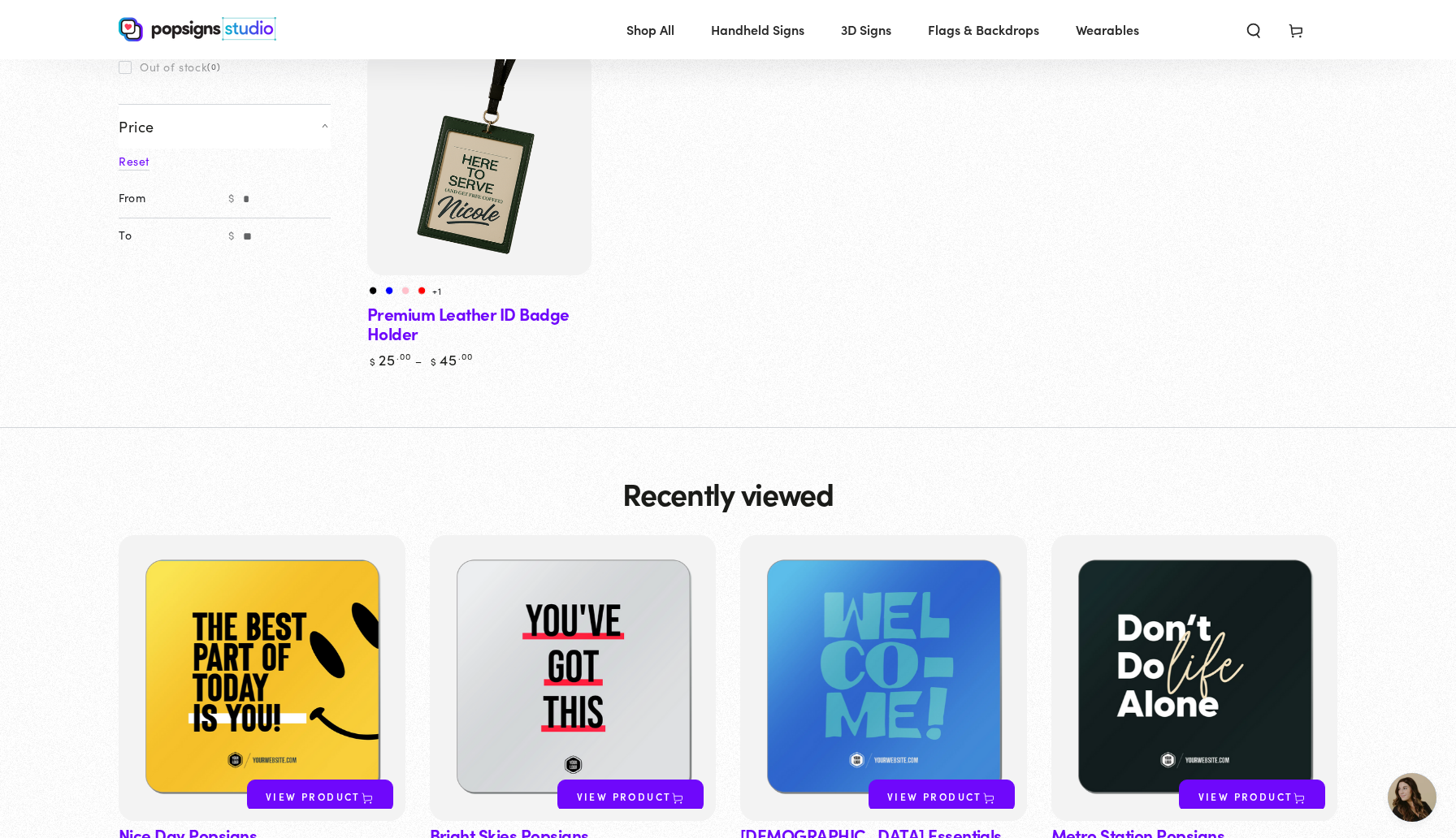
scroll to position [73, 0]
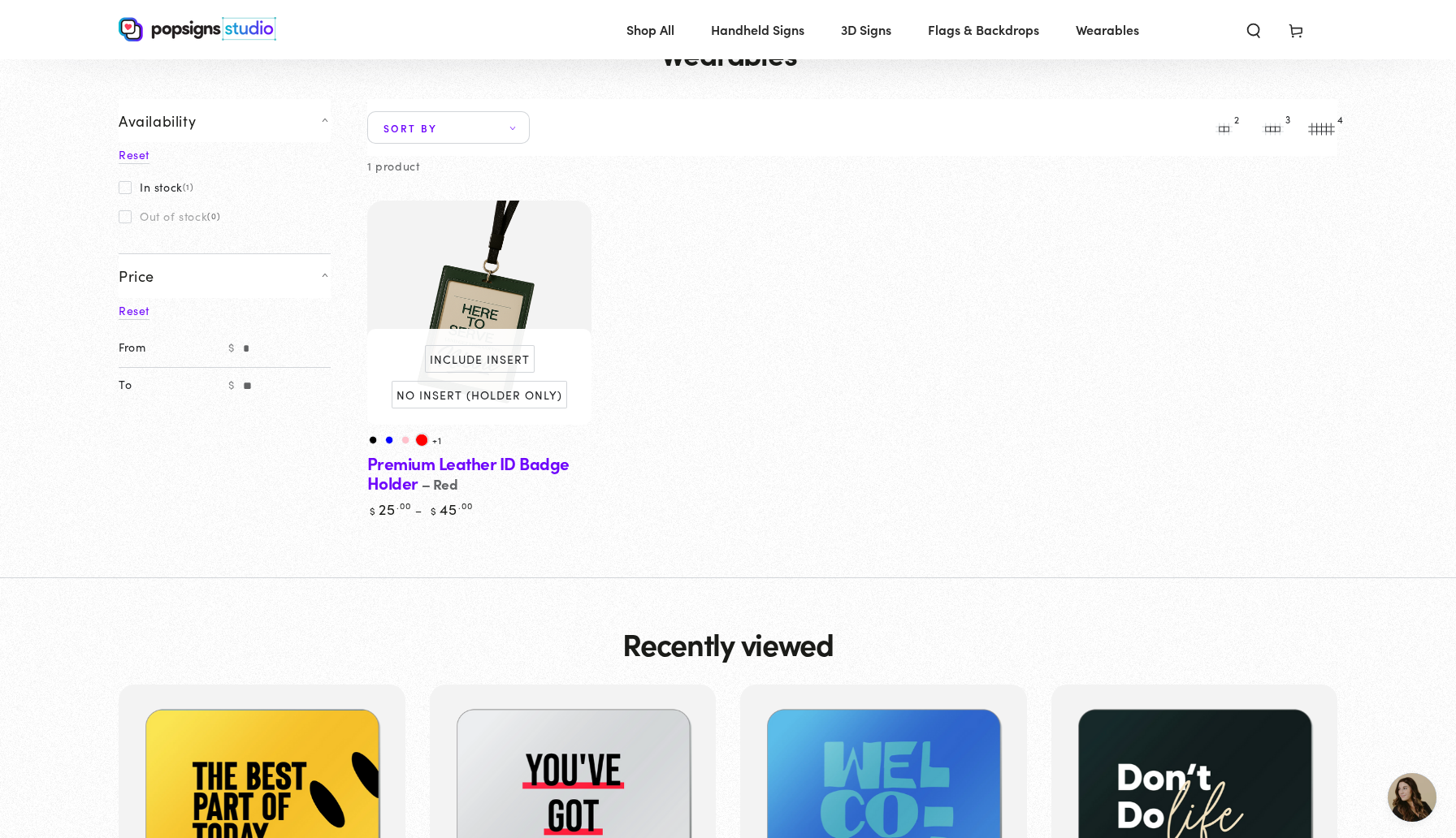
click at [517, 467] on link "Premium Leather ID Badge Holder" at bounding box center [479, 360] width 225 height 319
